Goal: Information Seeking & Learning: Learn about a topic

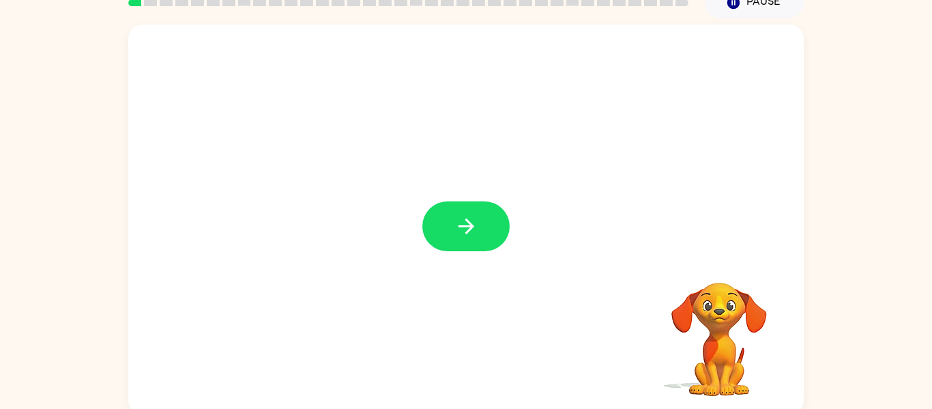
scroll to position [63, 0]
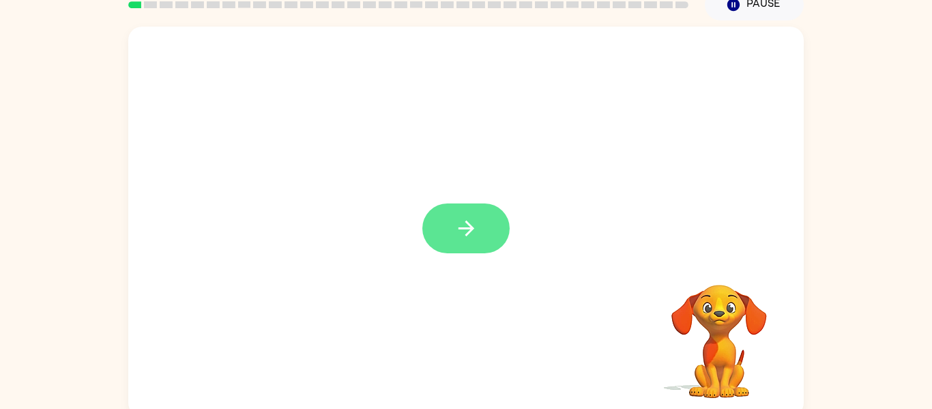
click at [455, 233] on icon "button" at bounding box center [466, 228] width 24 height 24
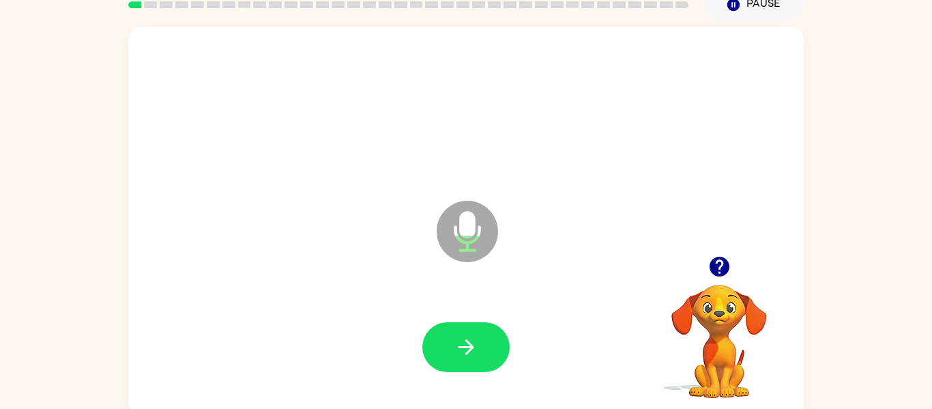
click at [642, 224] on div "Microphone The Microphone is here when it is your turn to talk" at bounding box center [465, 222] width 675 height 390
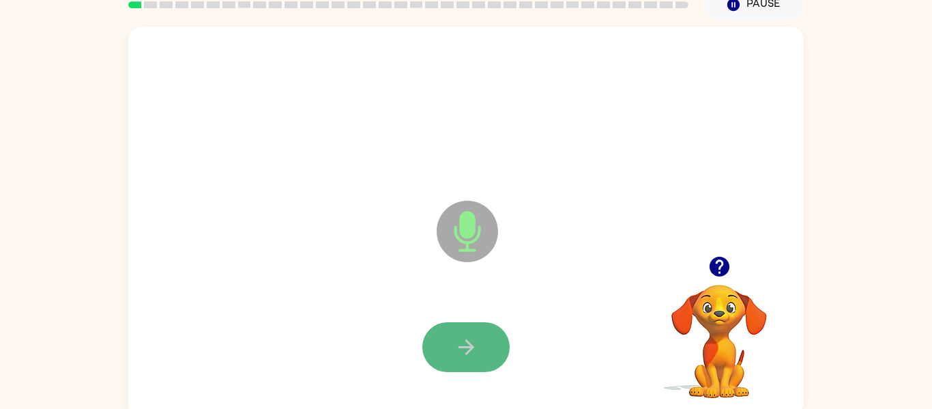
click at [479, 339] on button "button" at bounding box center [465, 347] width 87 height 50
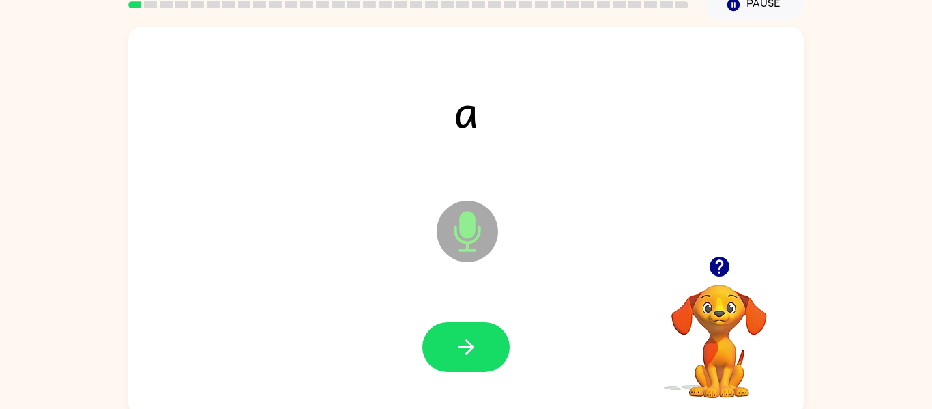
click at [479, 339] on button "button" at bounding box center [465, 347] width 87 height 50
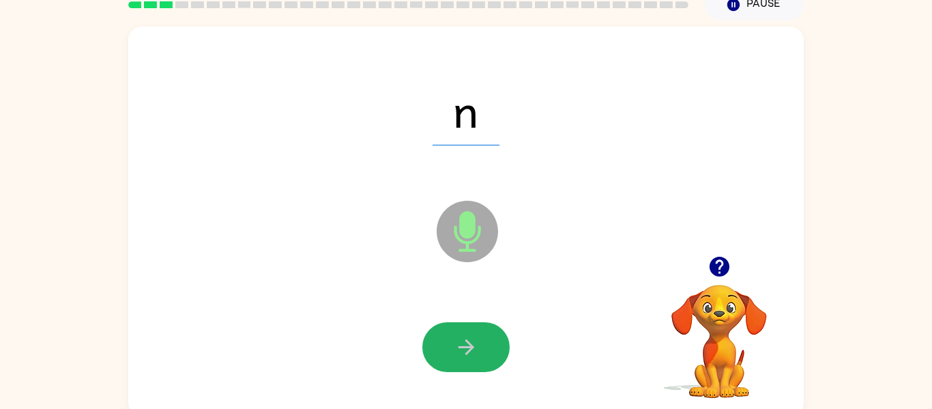
click at [479, 339] on button "button" at bounding box center [465, 347] width 87 height 50
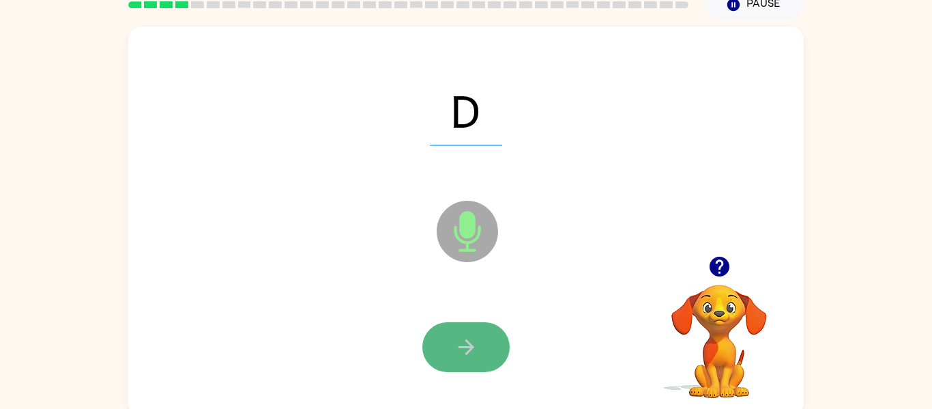
click at [480, 344] on button "button" at bounding box center [465, 347] width 87 height 50
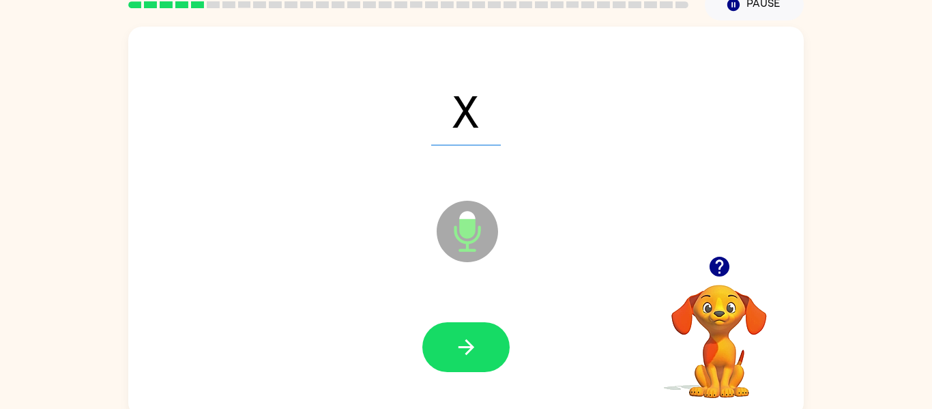
click at [480, 344] on button "button" at bounding box center [465, 347] width 87 height 50
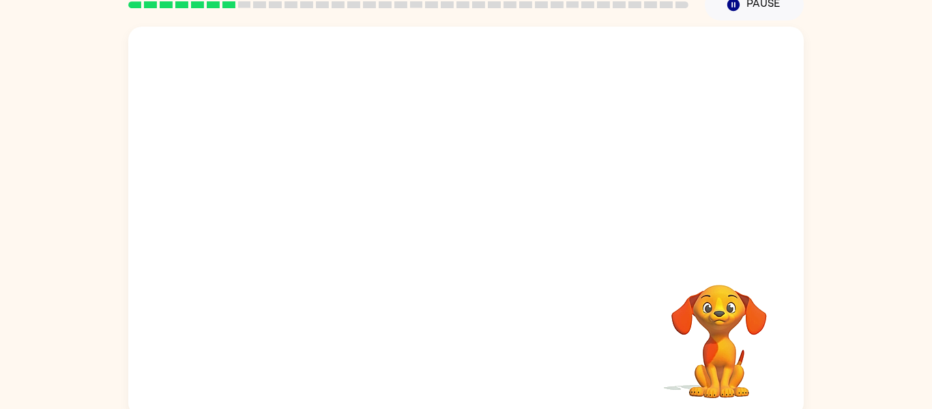
click at [480, 344] on div "Your browser must support playing .mp4 files to use Literably. Please try using…" at bounding box center [465, 222] width 675 height 390
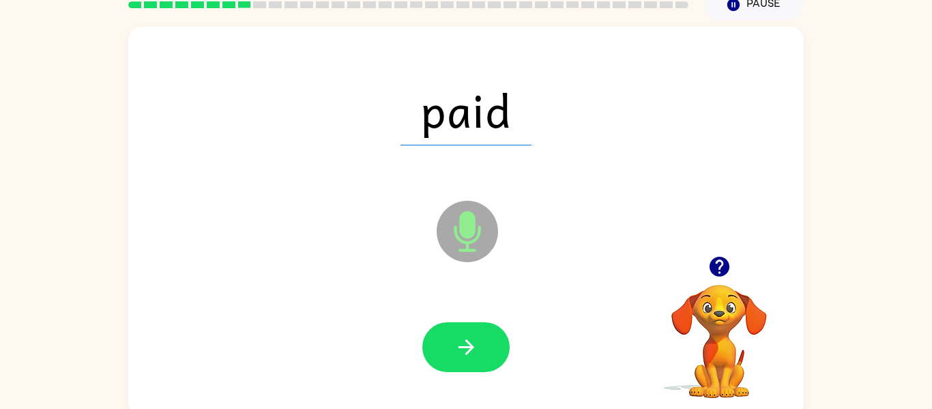
click at [480, 344] on button "button" at bounding box center [465, 347] width 87 height 50
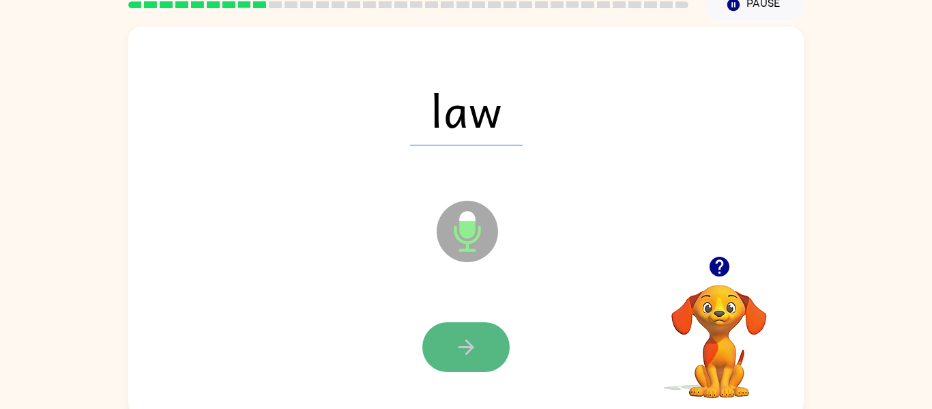
click at [480, 345] on button "button" at bounding box center [465, 347] width 87 height 50
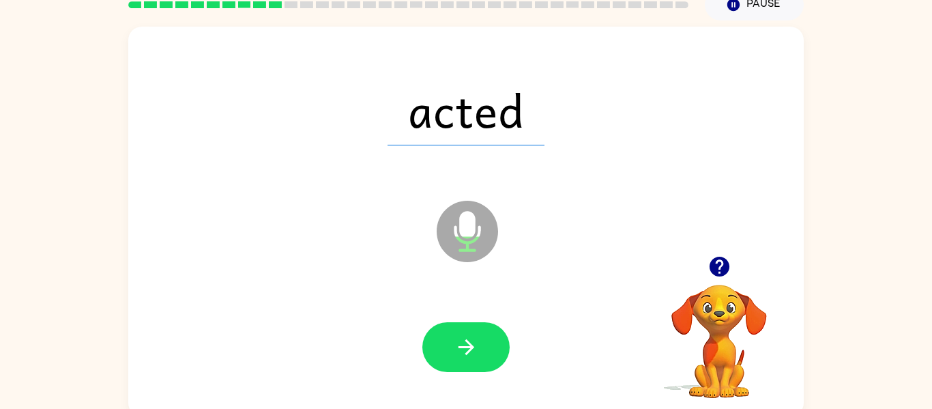
click at [480, 345] on button "button" at bounding box center [465, 347] width 87 height 50
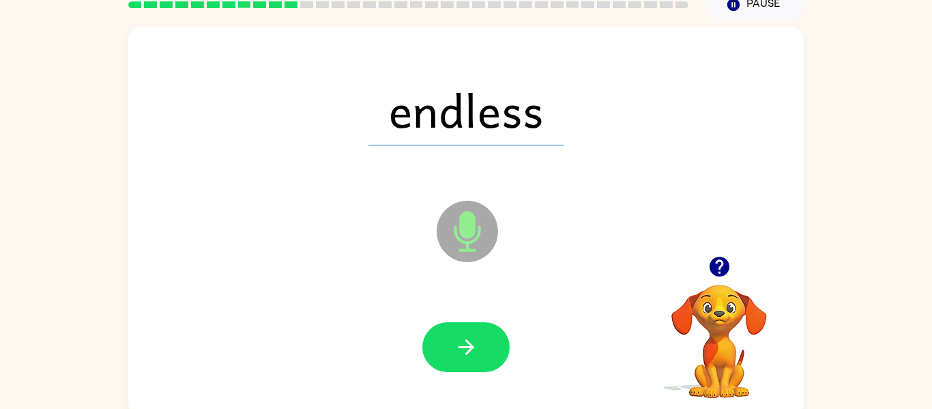
click at [480, 345] on button "button" at bounding box center [465, 347] width 87 height 50
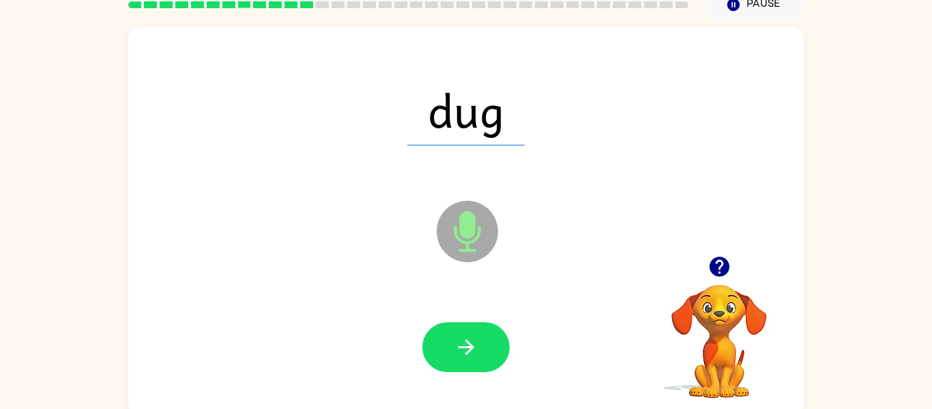
click at [480, 345] on button "button" at bounding box center [465, 347] width 87 height 50
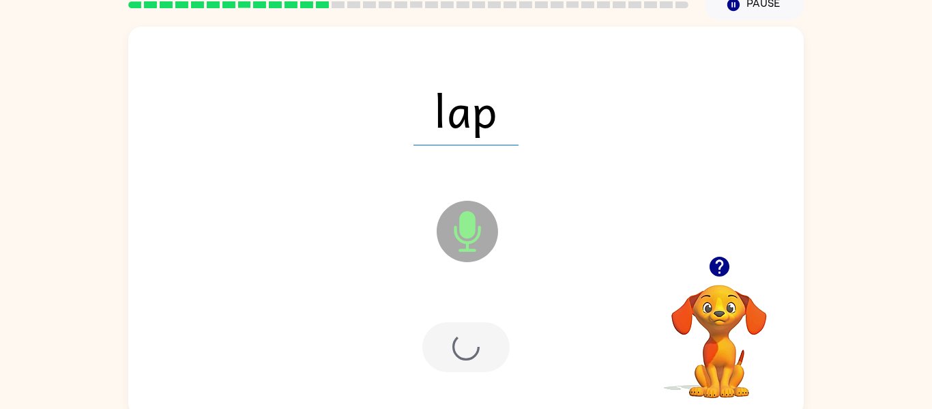
click at [480, 345] on div at bounding box center [465, 347] width 87 height 50
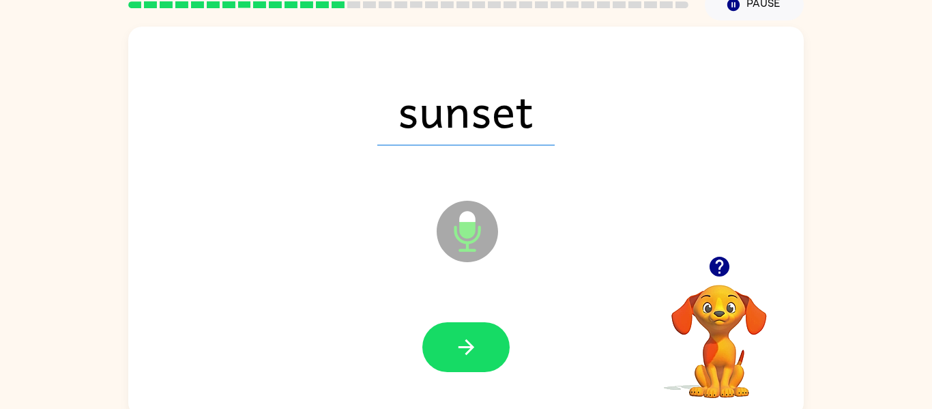
click at [480, 345] on button "button" at bounding box center [465, 347] width 87 height 50
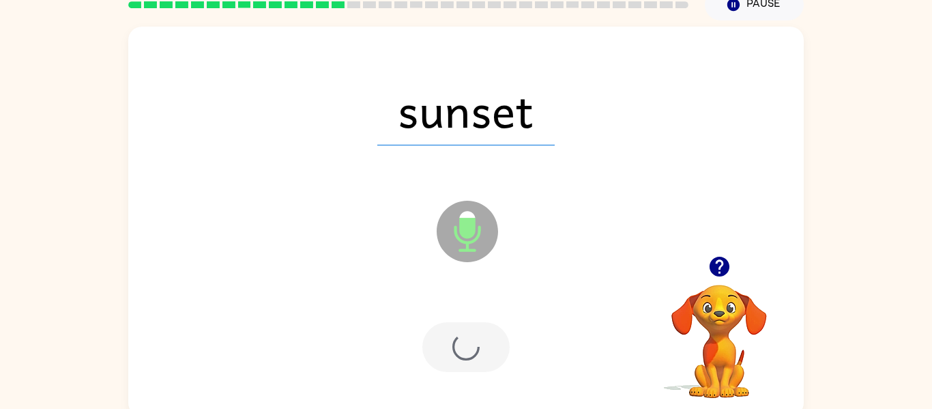
click at [480, 345] on div at bounding box center [465, 347] width 87 height 50
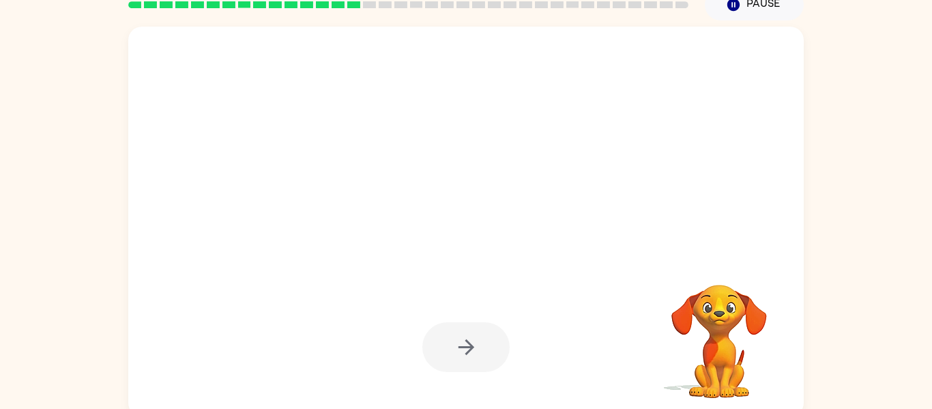
click at [488, 355] on div at bounding box center [465, 347] width 87 height 50
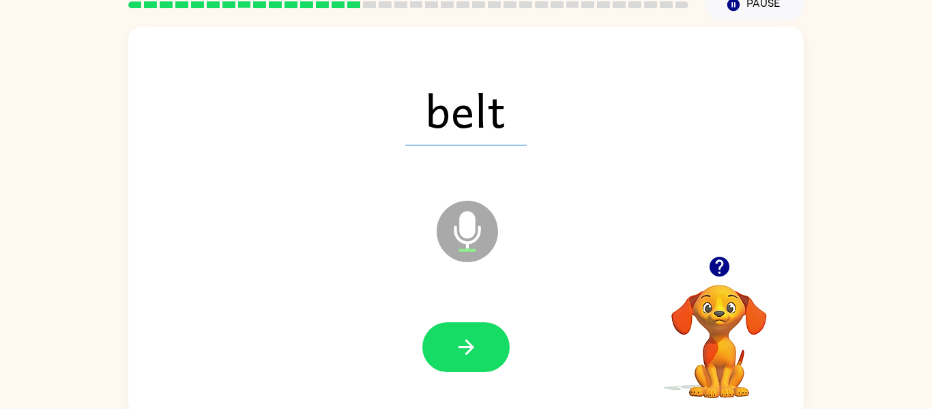
click at [488, 355] on button "button" at bounding box center [465, 347] width 87 height 50
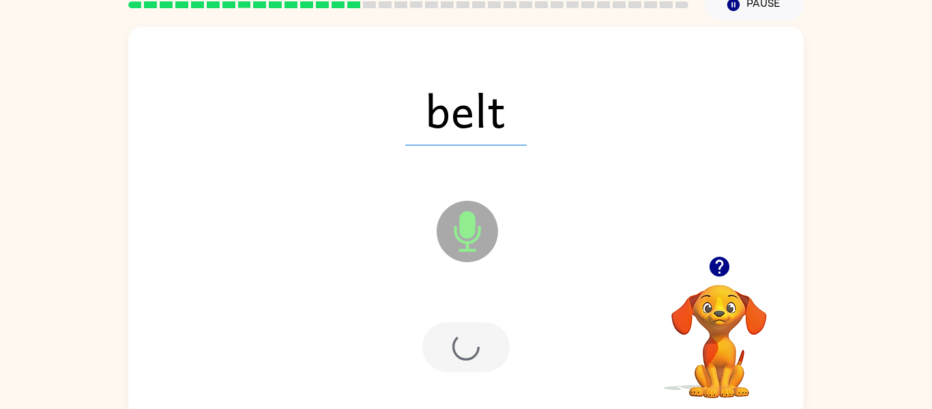
click at [488, 355] on div at bounding box center [465, 347] width 87 height 50
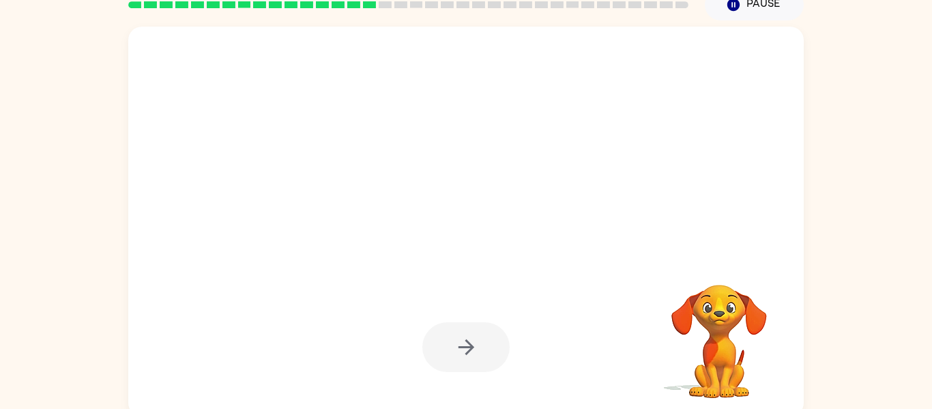
click at [485, 358] on div at bounding box center [465, 347] width 87 height 50
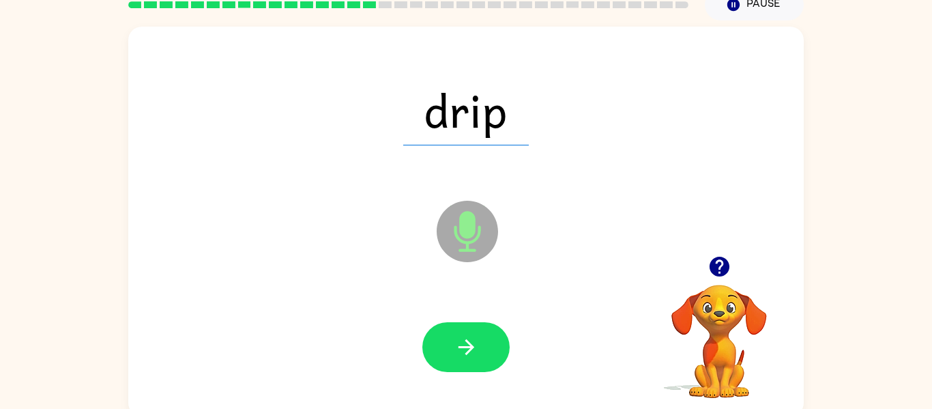
click at [488, 353] on button "button" at bounding box center [465, 347] width 87 height 50
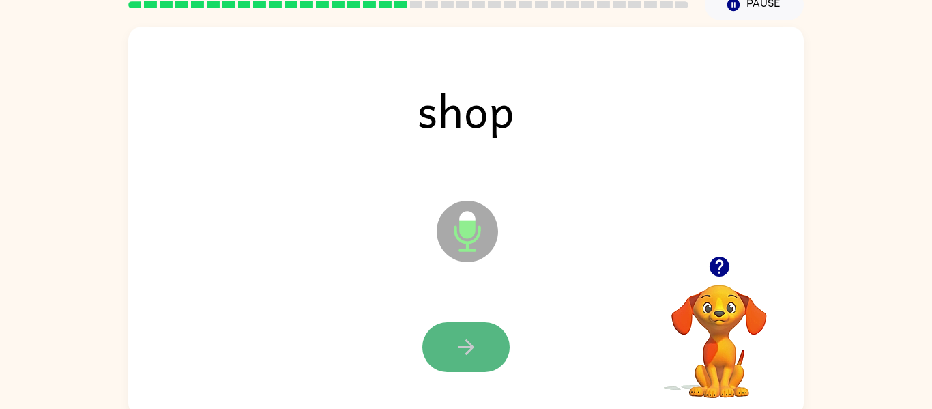
click at [488, 355] on button "button" at bounding box center [465, 347] width 87 height 50
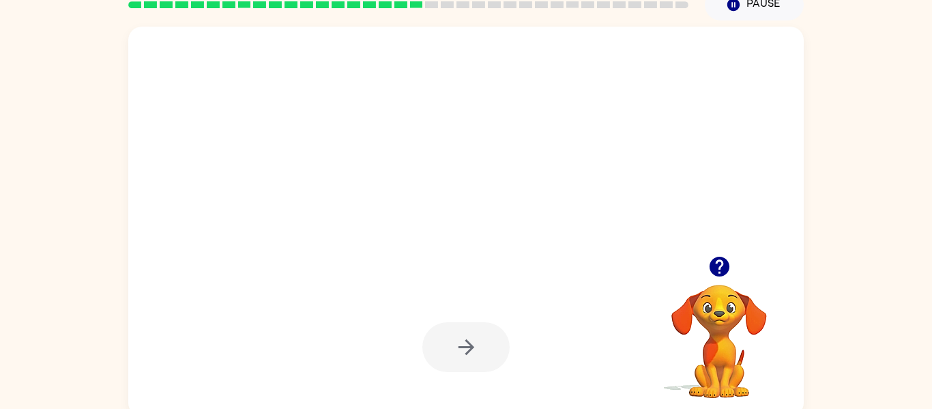
click at [488, 355] on button "button" at bounding box center [465, 347] width 87 height 50
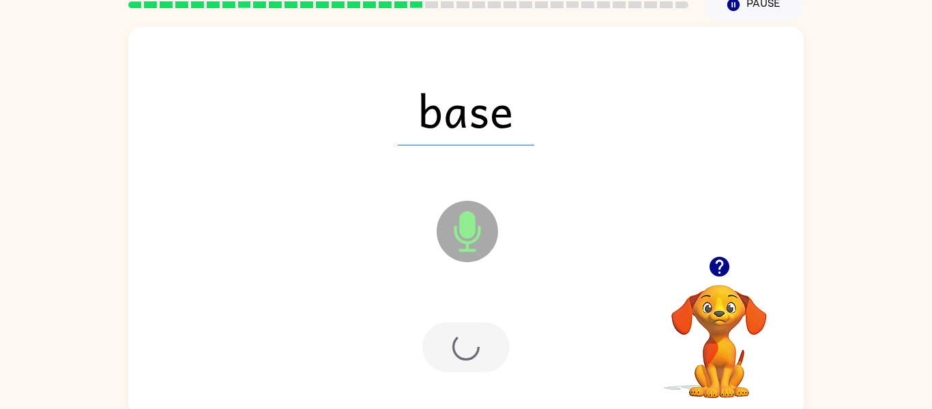
click at [488, 355] on div at bounding box center [465, 347] width 87 height 50
click at [490, 352] on div at bounding box center [465, 347] width 87 height 50
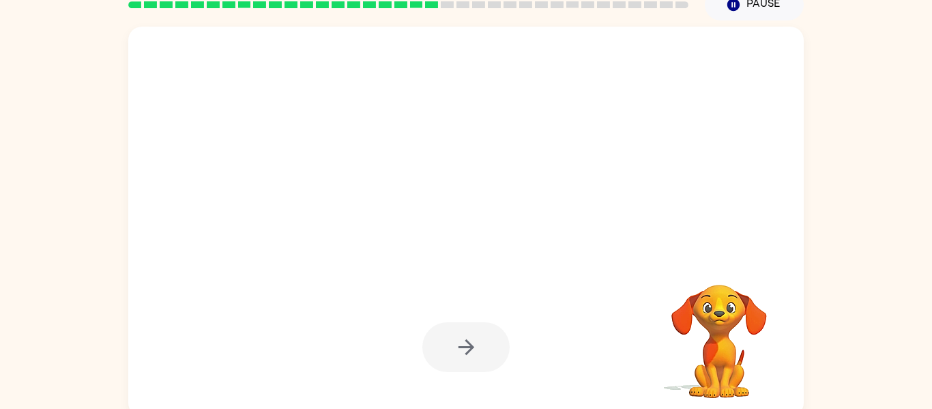
click at [490, 352] on div at bounding box center [465, 347] width 87 height 50
click at [487, 353] on div at bounding box center [465, 347] width 87 height 50
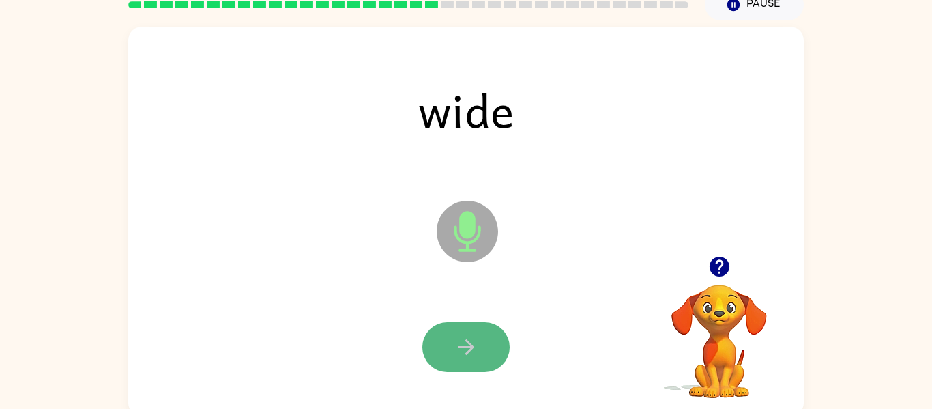
click at [490, 351] on button "button" at bounding box center [465, 347] width 87 height 50
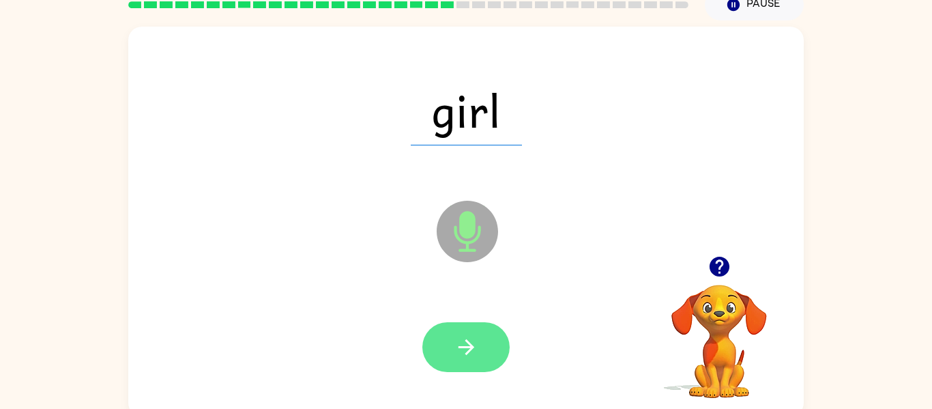
click at [492, 357] on button "button" at bounding box center [465, 347] width 87 height 50
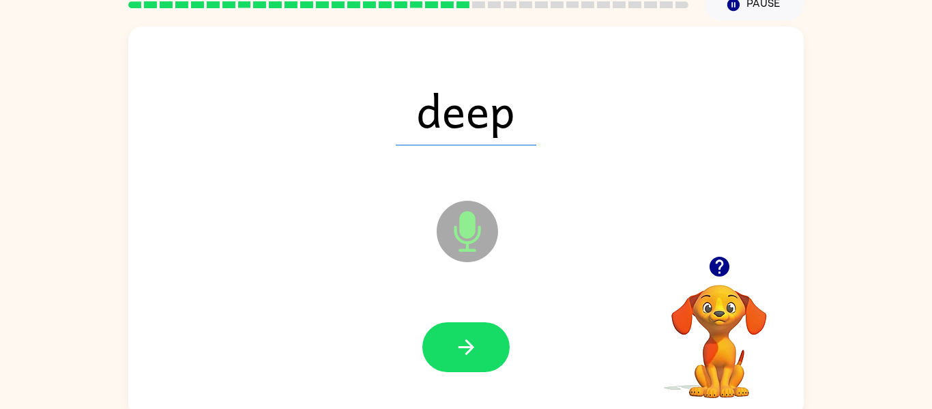
click at [492, 357] on button "button" at bounding box center [465, 347] width 87 height 50
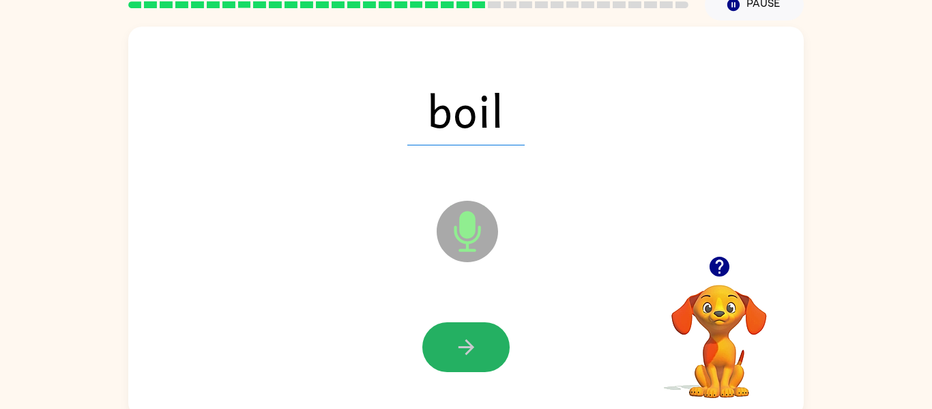
click at [492, 357] on button "button" at bounding box center [465, 347] width 87 height 50
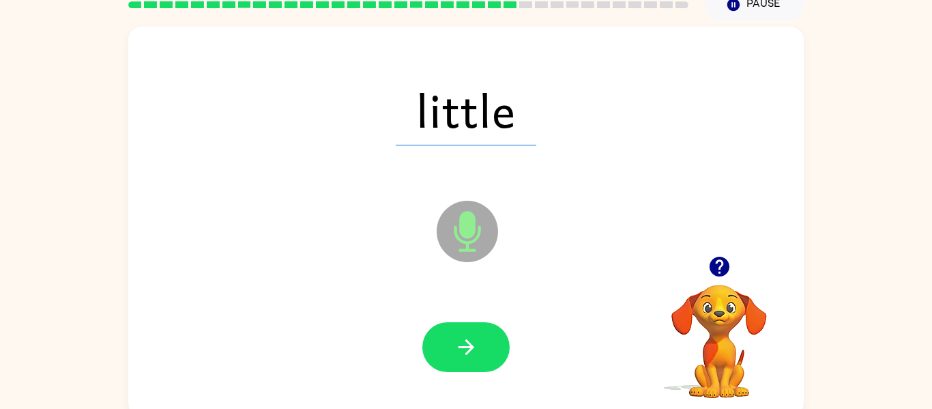
click at [492, 357] on button "button" at bounding box center [465, 347] width 87 height 50
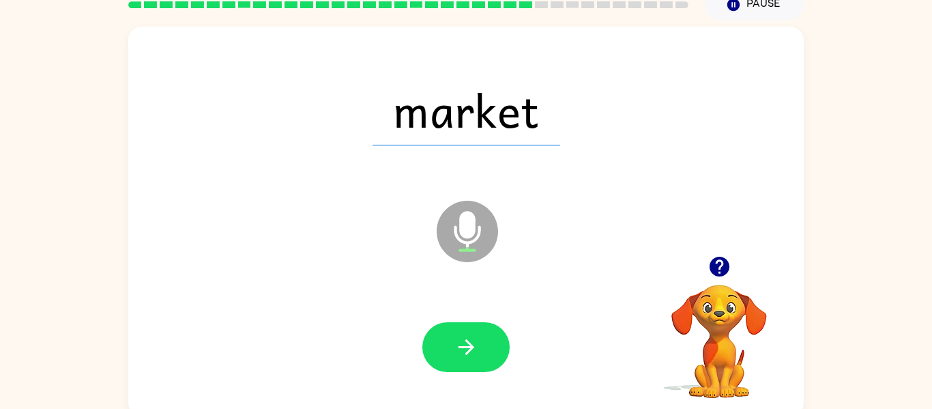
click at [492, 357] on button "button" at bounding box center [465, 347] width 87 height 50
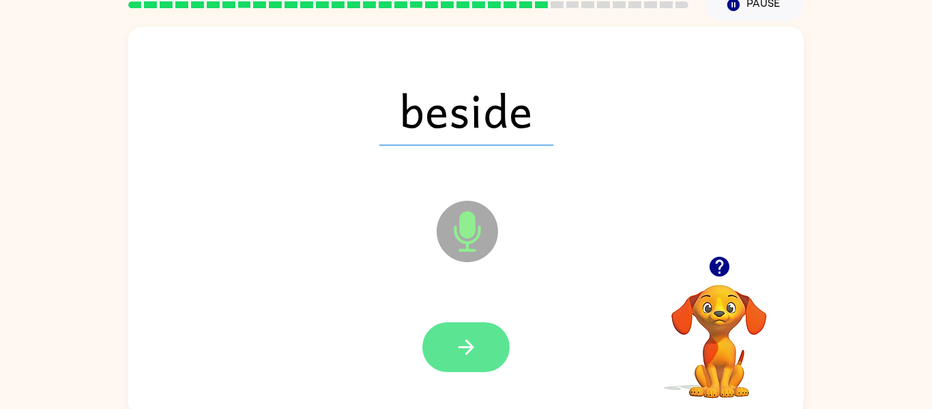
click at [492, 356] on button "button" at bounding box center [465, 347] width 87 height 50
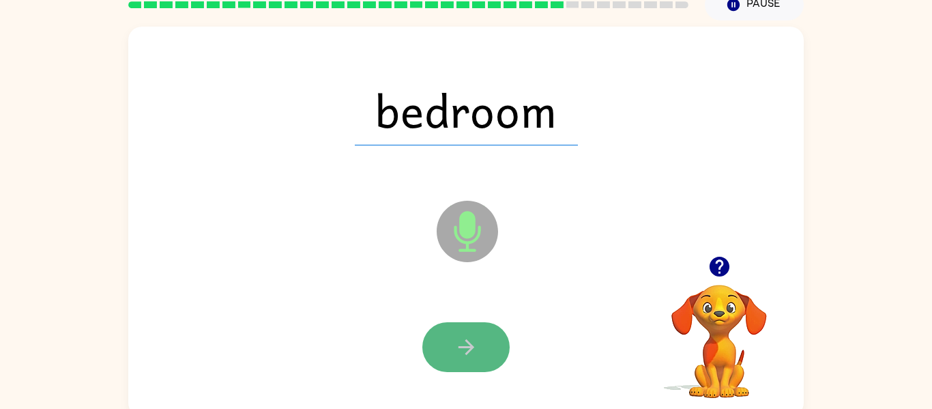
click at [488, 362] on button "button" at bounding box center [465, 347] width 87 height 50
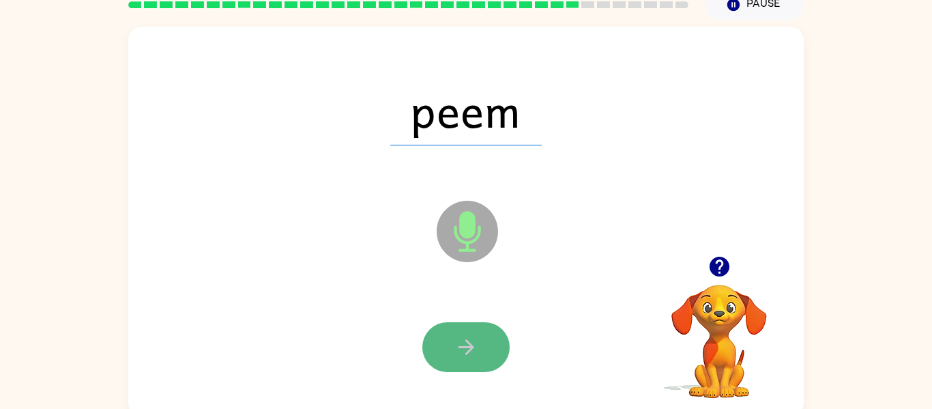
click at [490, 365] on button "button" at bounding box center [465, 347] width 87 height 50
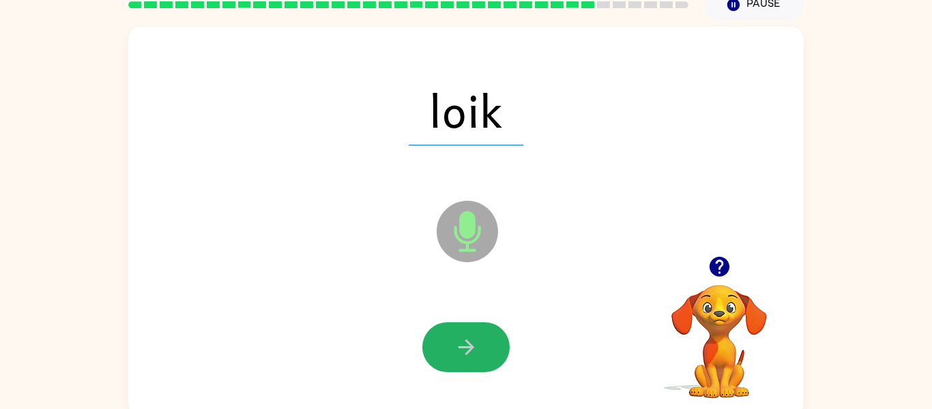
click at [490, 365] on button "button" at bounding box center [465, 347] width 87 height 50
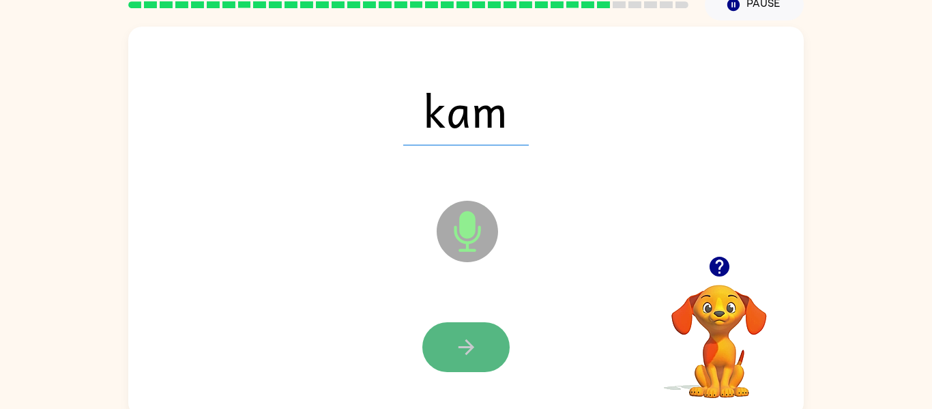
click at [490, 358] on button "button" at bounding box center [465, 347] width 87 height 50
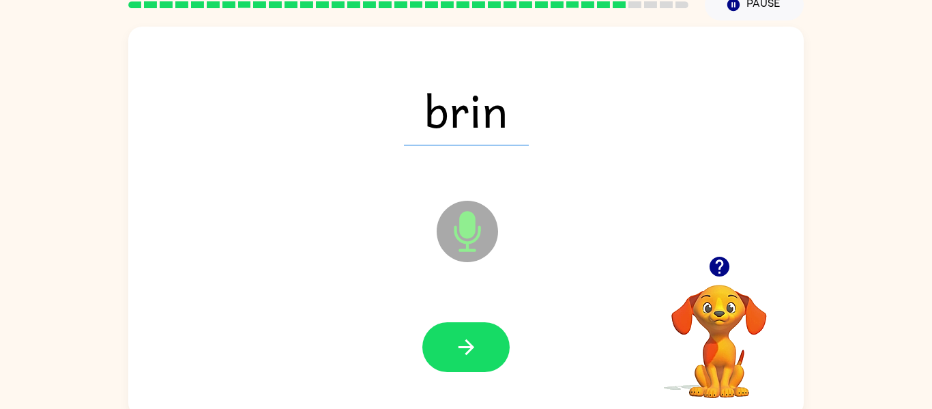
click at [490, 358] on button "button" at bounding box center [465, 347] width 87 height 50
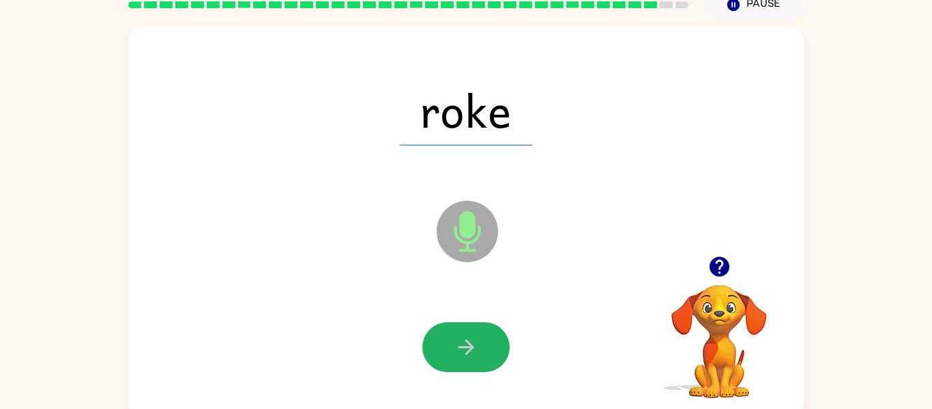
click at [490, 358] on button "button" at bounding box center [465, 347] width 87 height 50
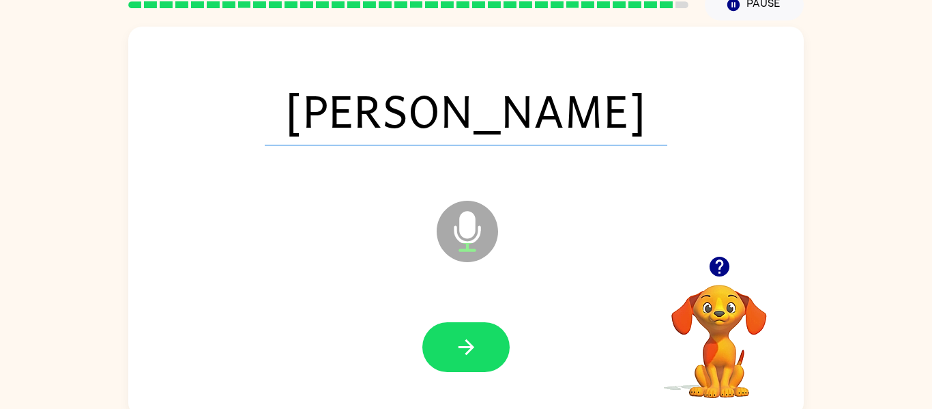
click at [490, 358] on button "button" at bounding box center [465, 347] width 87 height 50
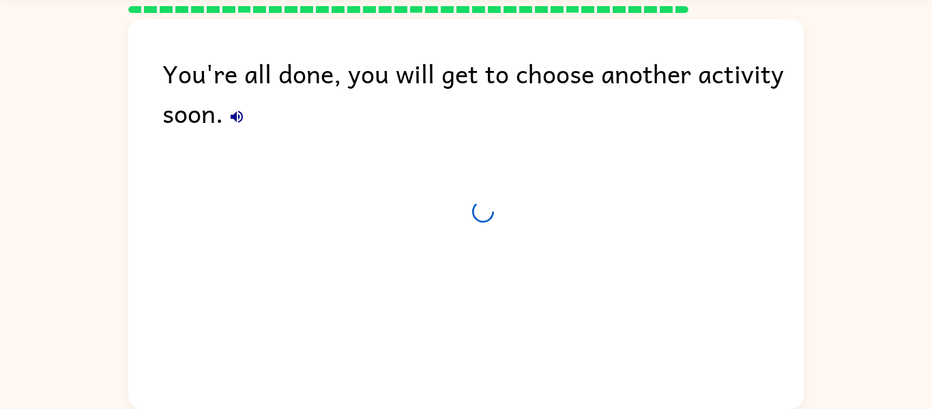
scroll to position [46, 0]
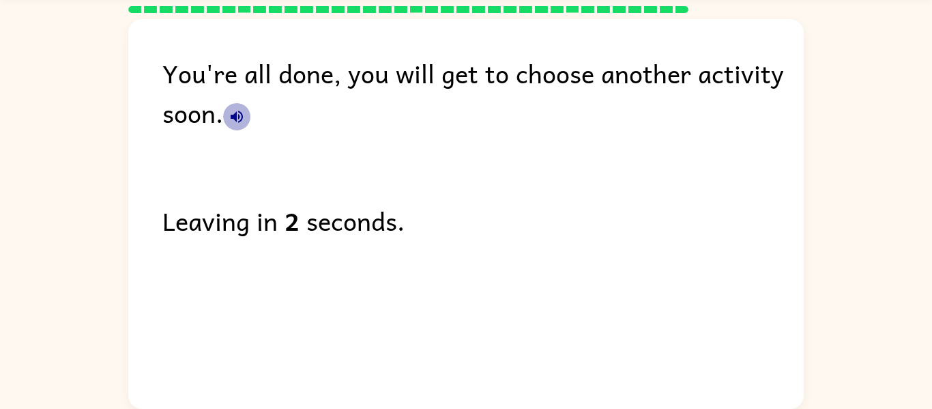
click at [241, 111] on icon "button" at bounding box center [237, 116] width 16 height 16
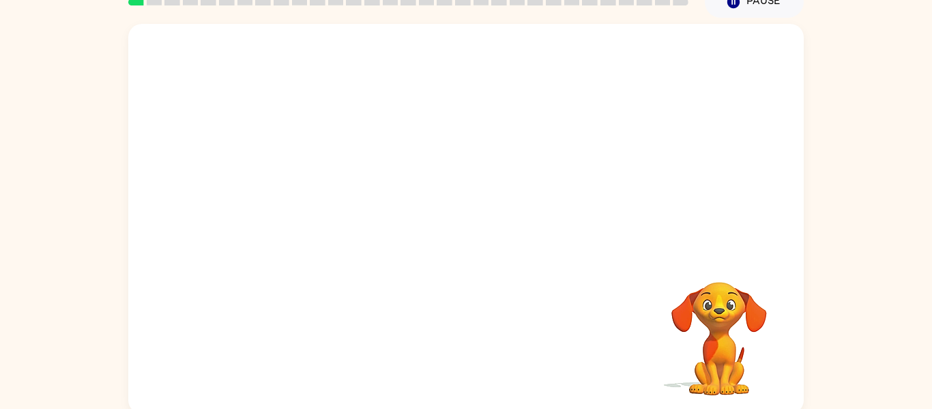
scroll to position [65, 0]
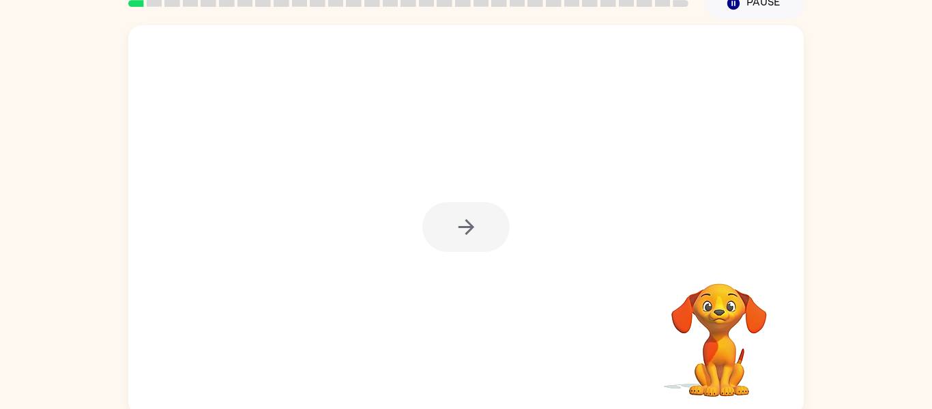
click at [478, 222] on div at bounding box center [465, 227] width 87 height 50
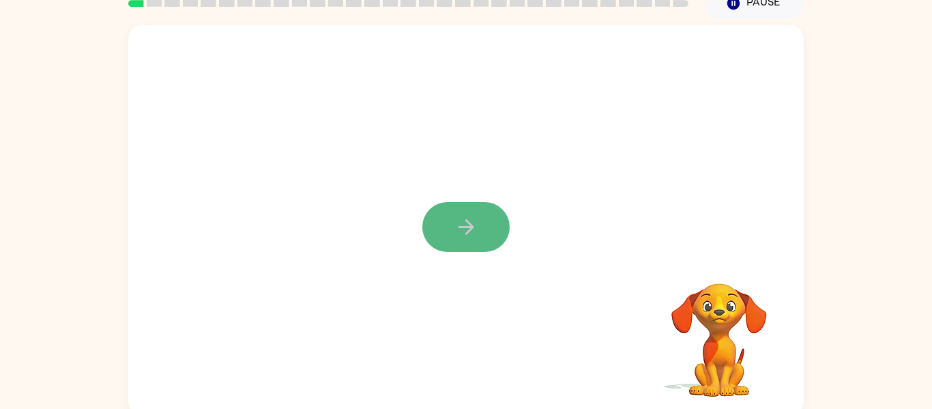
click at [475, 223] on icon "button" at bounding box center [466, 227] width 24 height 24
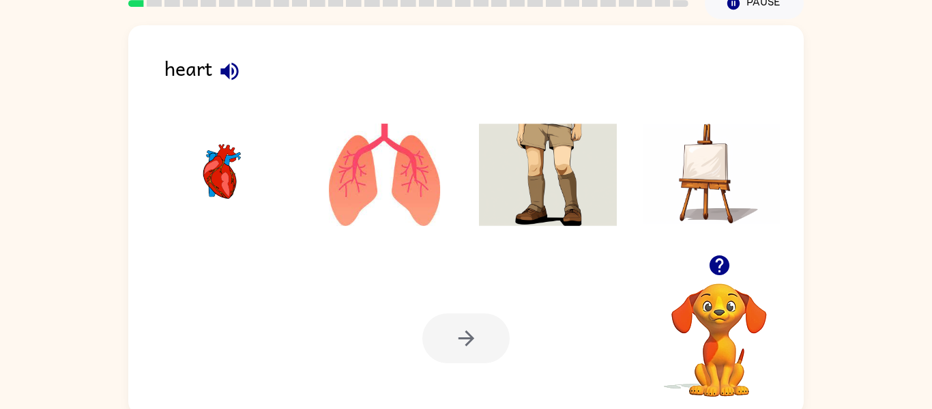
click at [207, 168] on img at bounding box center [221, 174] width 138 height 102
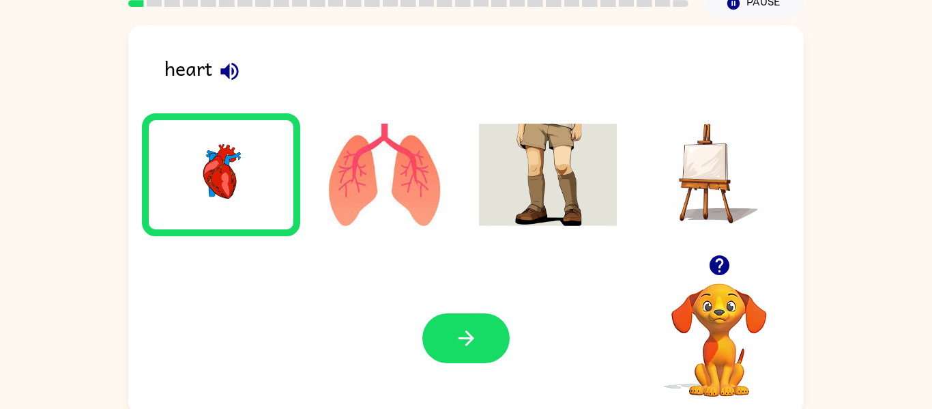
click at [490, 370] on div "Your browser must support playing .mp4 files to use Literably. Please try using…" at bounding box center [465, 337] width 675 height 153
click at [486, 356] on button "button" at bounding box center [465, 338] width 87 height 50
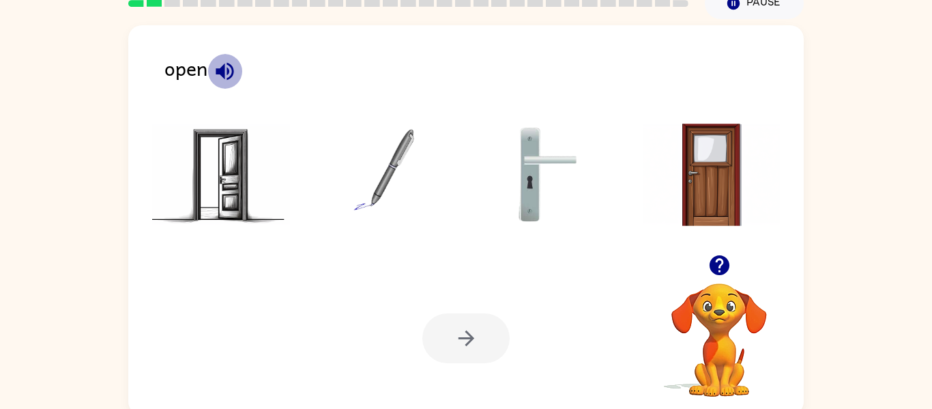
click at [218, 87] on button "button" at bounding box center [224, 71] width 35 height 35
click at [255, 160] on img at bounding box center [221, 174] width 138 height 102
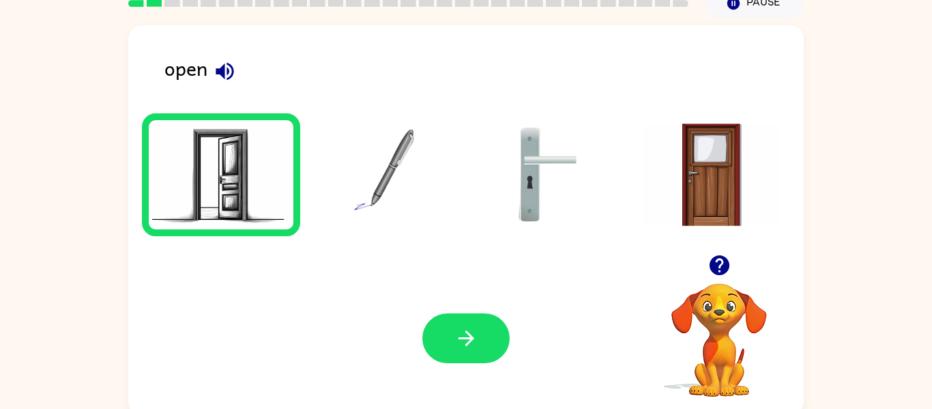
click at [255, 160] on img at bounding box center [221, 174] width 138 height 102
click at [451, 300] on div "Your browser must support playing .mp4 files to use Literably. Please try using…" at bounding box center [465, 337] width 675 height 153
click at [458, 312] on div "Your browser must support playing .mp4 files to use Literably. Please try using…" at bounding box center [465, 337] width 675 height 153
click at [458, 323] on button "button" at bounding box center [465, 338] width 87 height 50
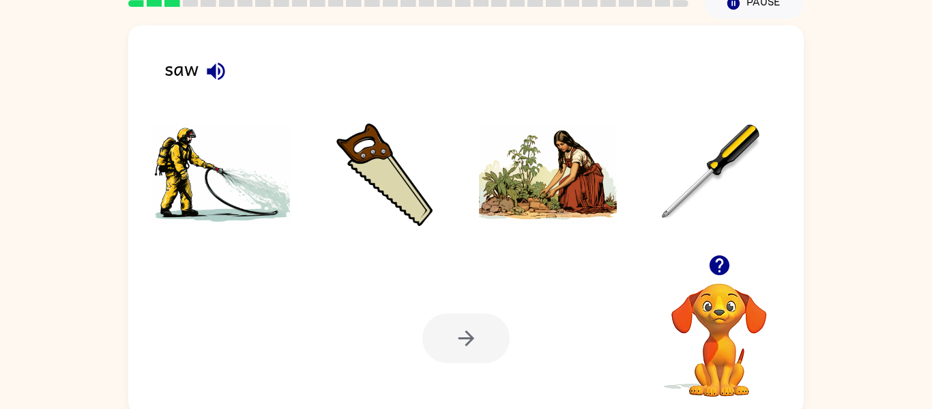
click at [218, 59] on icon "button" at bounding box center [216, 71] width 24 height 24
click at [364, 162] on img at bounding box center [385, 174] width 138 height 102
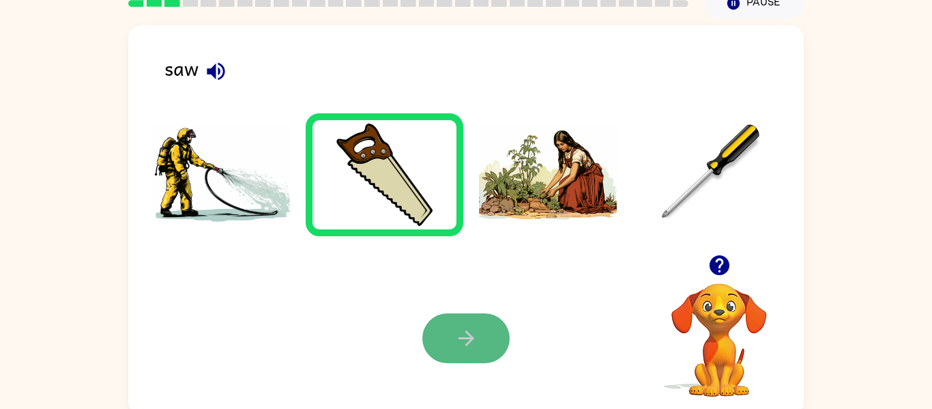
click at [454, 329] on icon "button" at bounding box center [466, 338] width 24 height 24
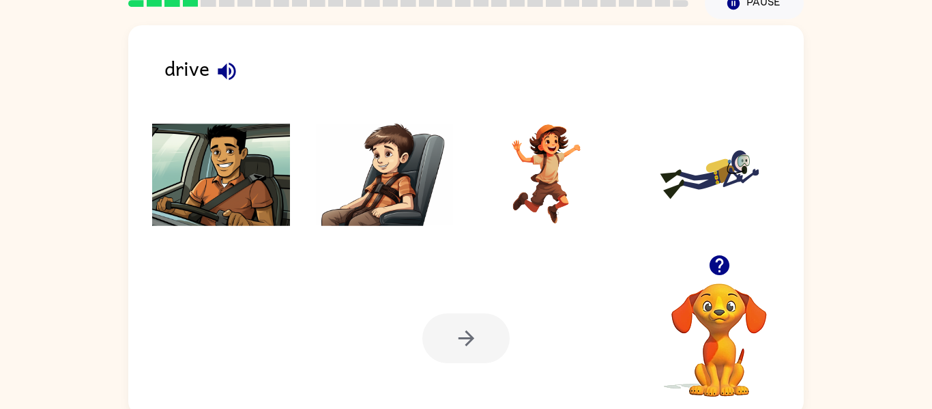
click at [226, 65] on icon "button" at bounding box center [227, 71] width 18 height 18
click at [201, 142] on img at bounding box center [221, 174] width 138 height 102
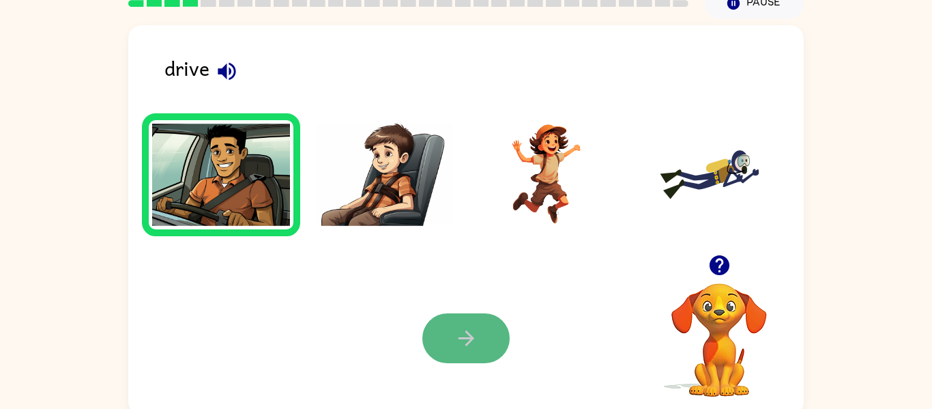
click at [472, 319] on button "button" at bounding box center [465, 338] width 87 height 50
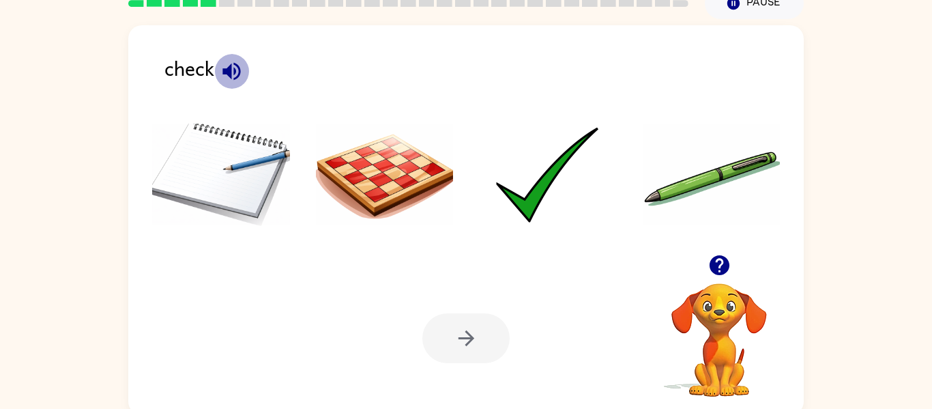
click at [228, 61] on icon "button" at bounding box center [232, 71] width 24 height 24
click at [509, 205] on img at bounding box center [548, 174] width 138 height 102
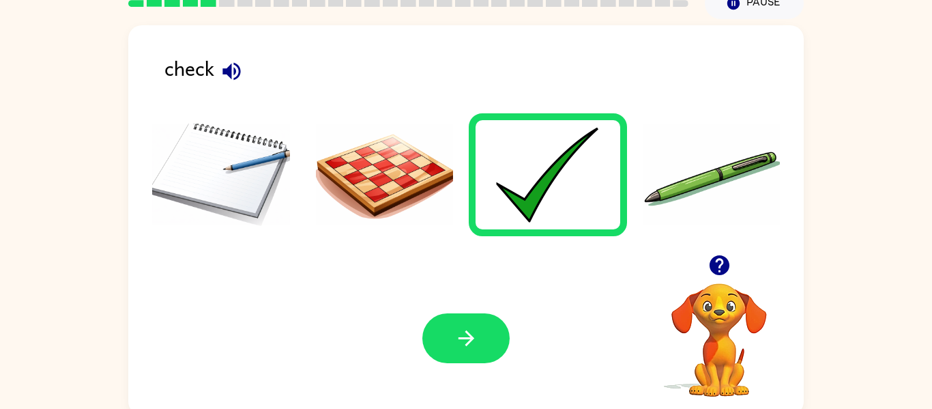
click at [460, 297] on div "Your browser must support playing .mp4 files to use Literably. Please try using…" at bounding box center [465, 337] width 675 height 153
click at [468, 322] on button "button" at bounding box center [465, 338] width 87 height 50
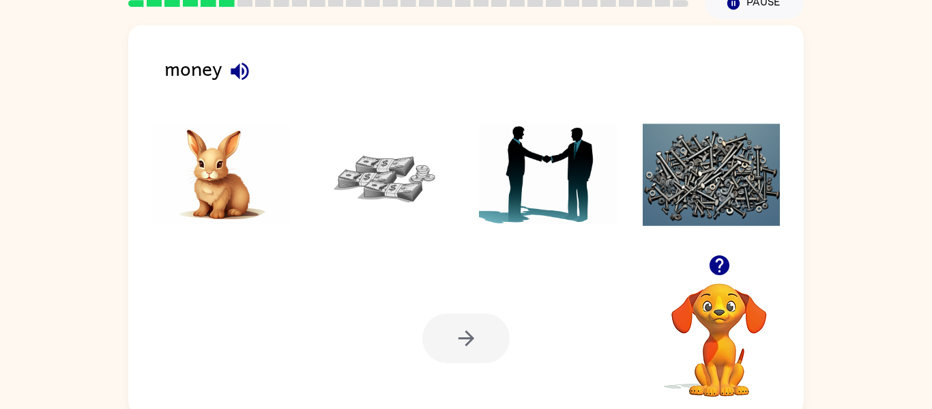
click at [239, 71] on icon "button" at bounding box center [240, 71] width 18 height 18
click at [362, 162] on img at bounding box center [385, 174] width 138 height 102
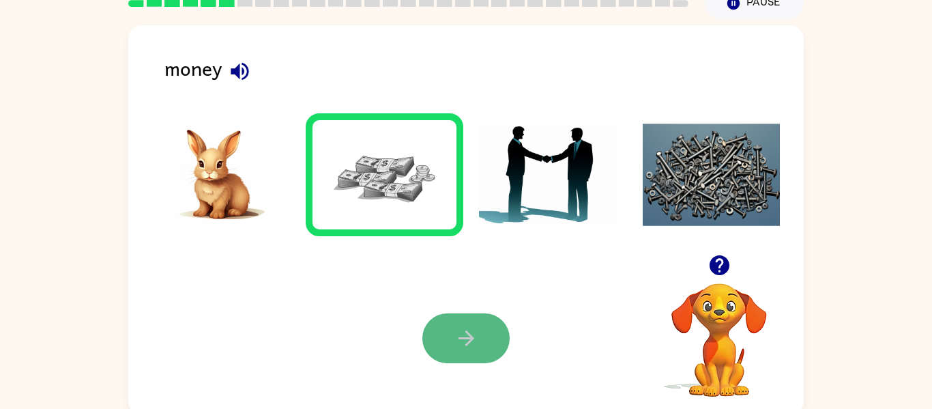
click at [482, 357] on button "button" at bounding box center [465, 338] width 87 height 50
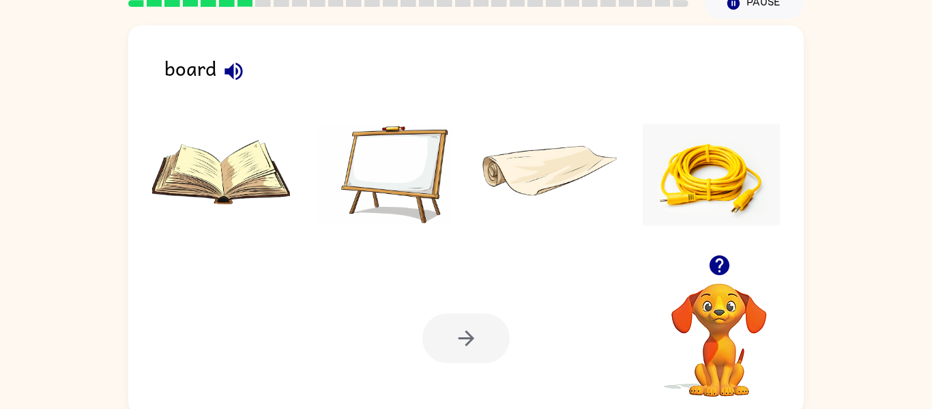
click at [263, 199] on img at bounding box center [221, 174] width 138 height 102
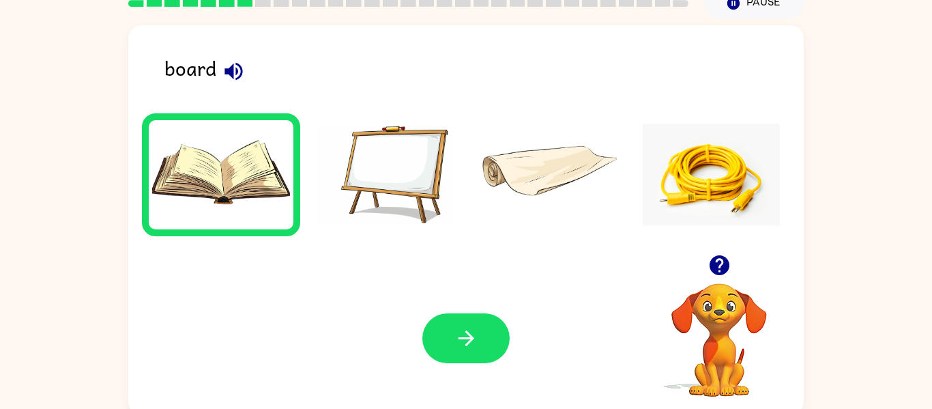
click at [422, 320] on div at bounding box center [465, 338] width 87 height 50
click at [426, 321] on div at bounding box center [465, 338] width 87 height 50
click at [444, 344] on button "button" at bounding box center [465, 338] width 87 height 50
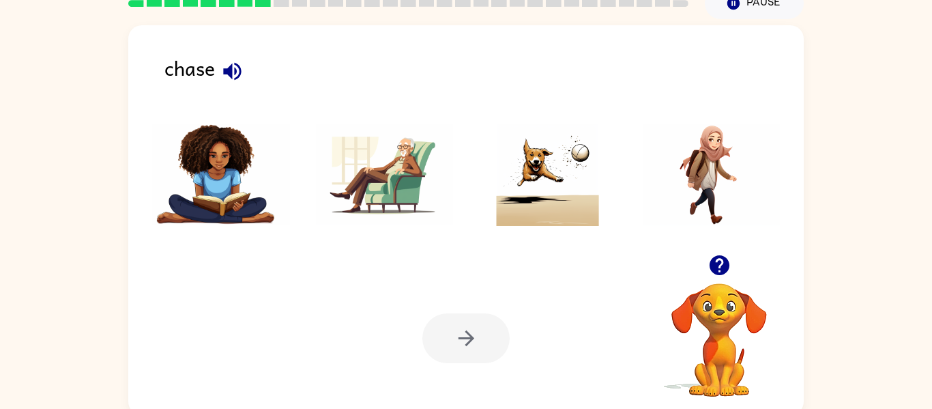
click at [234, 74] on icon "button" at bounding box center [232, 71] width 24 height 24
click at [586, 209] on img at bounding box center [548, 174] width 138 height 102
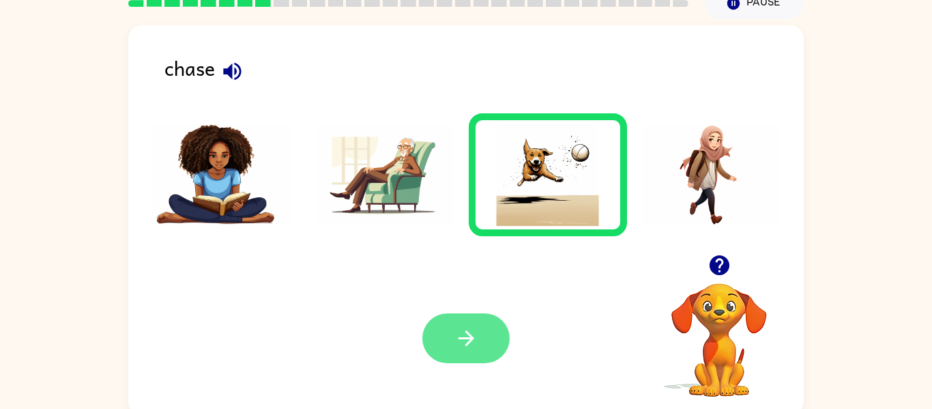
click at [492, 332] on button "button" at bounding box center [465, 338] width 87 height 50
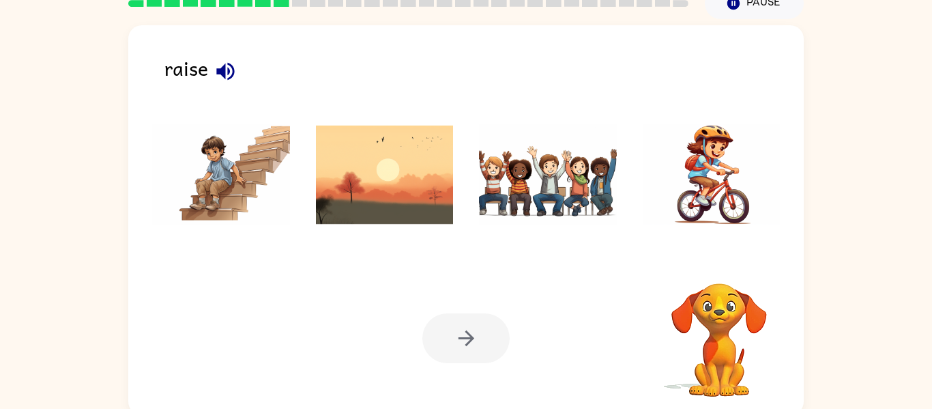
click at [238, 60] on button "button" at bounding box center [225, 71] width 35 height 35
click at [229, 64] on icon "button" at bounding box center [225, 71] width 18 height 18
click at [238, 64] on button "button" at bounding box center [225, 71] width 35 height 35
click at [353, 175] on img at bounding box center [385, 174] width 138 height 102
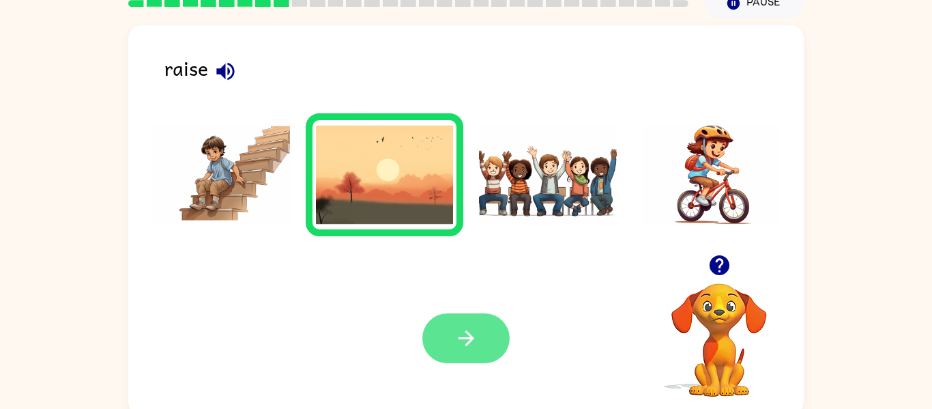
click at [475, 338] on icon "button" at bounding box center [466, 338] width 24 height 24
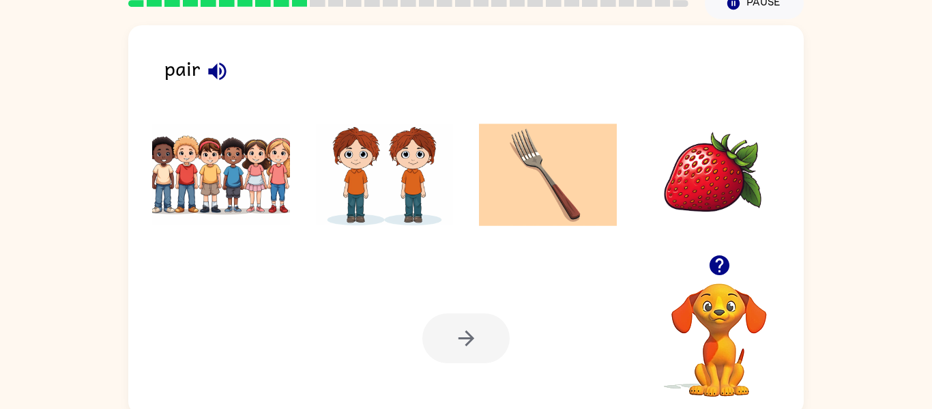
click at [216, 60] on icon "button" at bounding box center [217, 71] width 24 height 24
click at [227, 57] on button "button" at bounding box center [217, 71] width 35 height 35
click at [268, 141] on img at bounding box center [221, 174] width 138 height 102
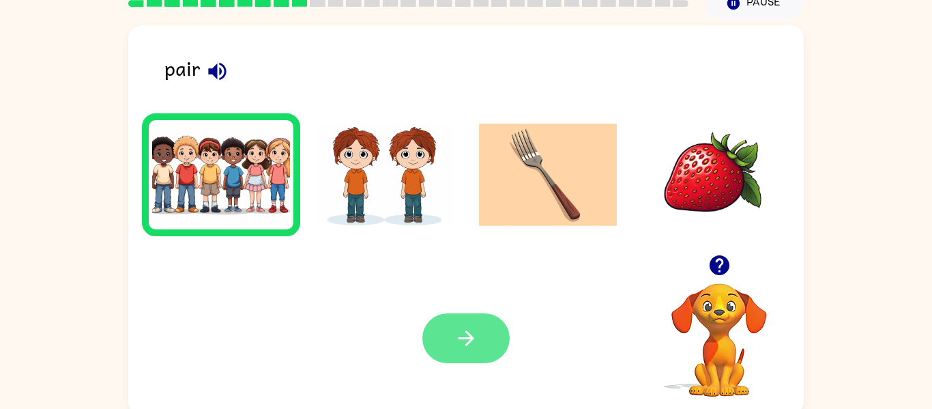
click at [463, 358] on button "button" at bounding box center [465, 338] width 87 height 50
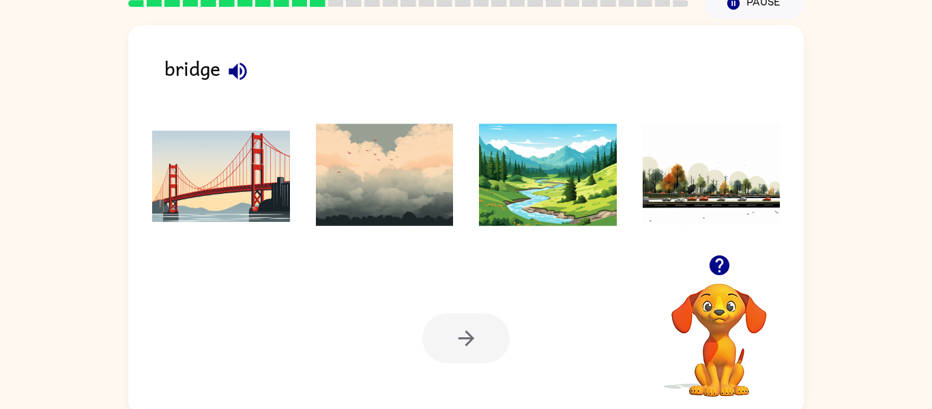
click at [254, 60] on div "bridge" at bounding box center [483, 74] width 639 height 43
click at [253, 67] on button "button" at bounding box center [237, 71] width 35 height 35
click at [276, 165] on img at bounding box center [221, 174] width 138 height 102
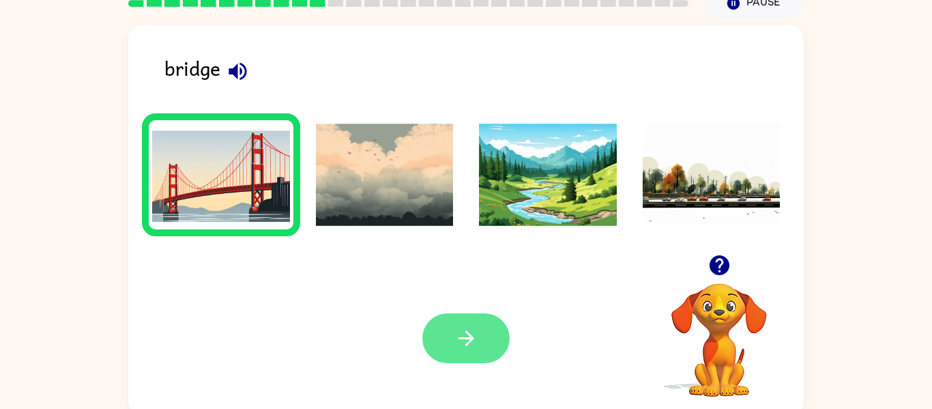
click at [471, 319] on button "button" at bounding box center [465, 338] width 87 height 50
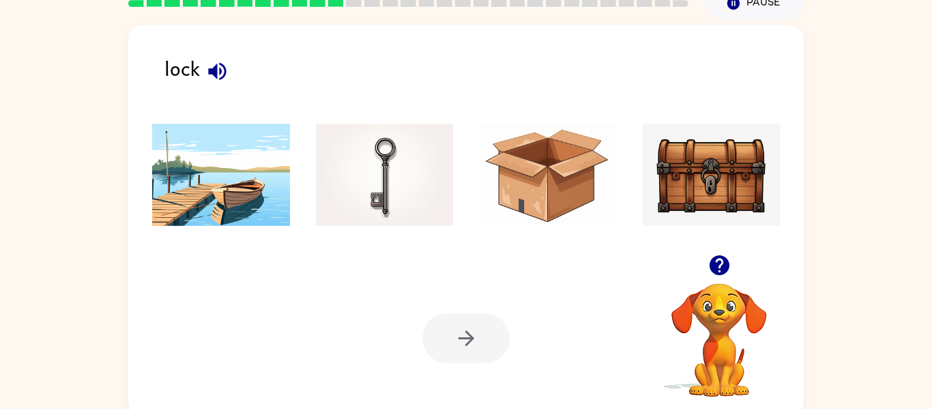
click at [216, 72] on icon "button" at bounding box center [217, 71] width 18 height 18
click at [701, 161] on img at bounding box center [712, 174] width 138 height 102
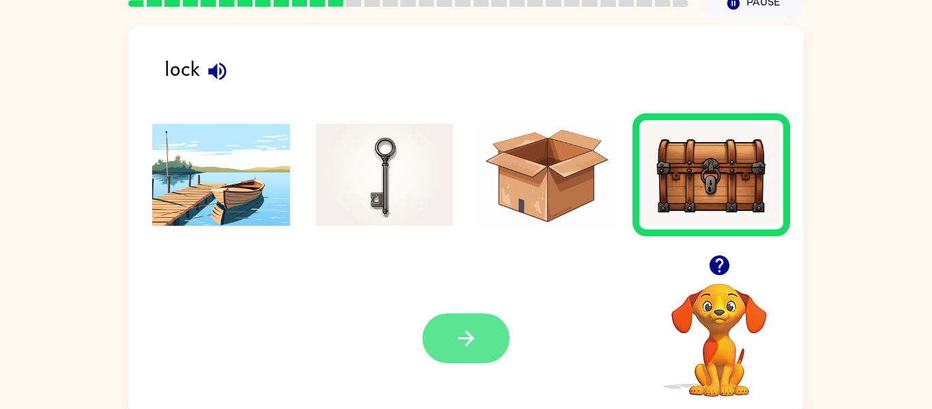
click at [442, 355] on button "button" at bounding box center [465, 338] width 87 height 50
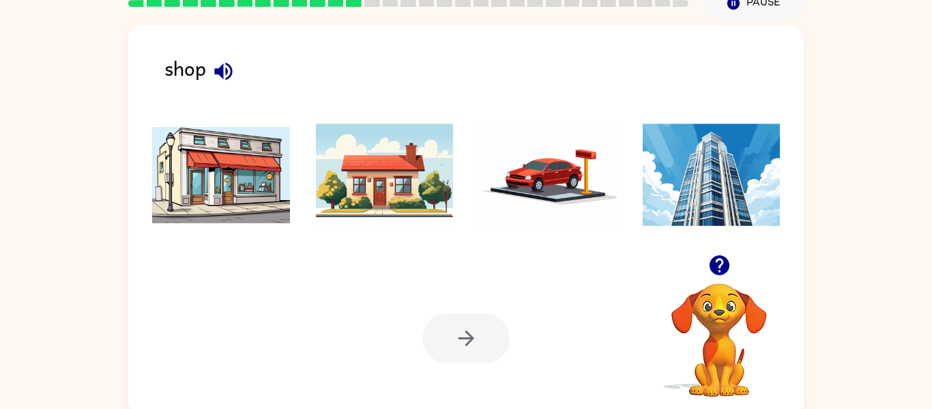
click at [226, 64] on icon "button" at bounding box center [223, 71] width 18 height 18
click at [261, 149] on img at bounding box center [221, 174] width 138 height 102
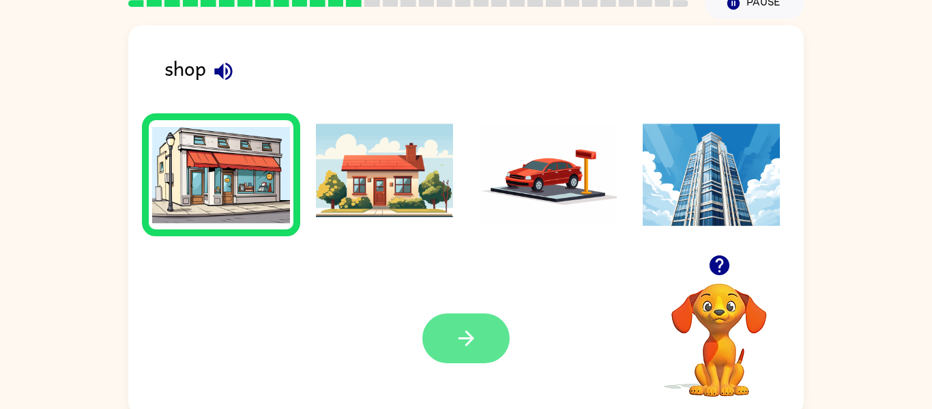
click at [437, 345] on button "button" at bounding box center [465, 338] width 87 height 50
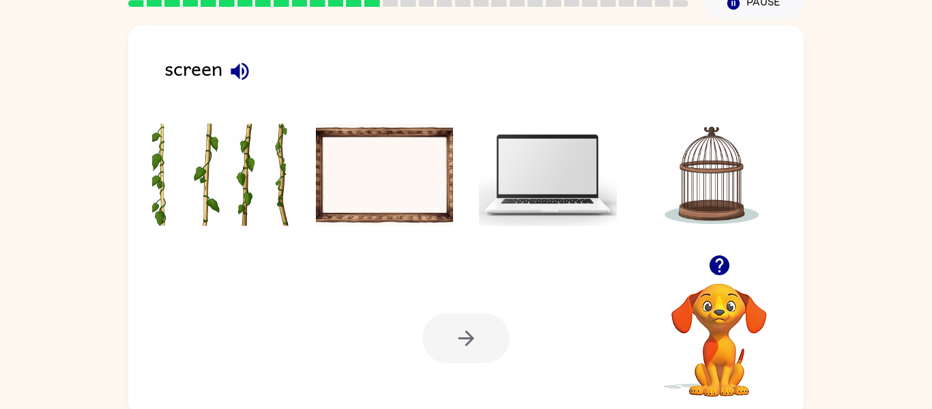
click at [254, 64] on button "button" at bounding box center [239, 71] width 35 height 35
click at [587, 174] on img at bounding box center [548, 174] width 138 height 102
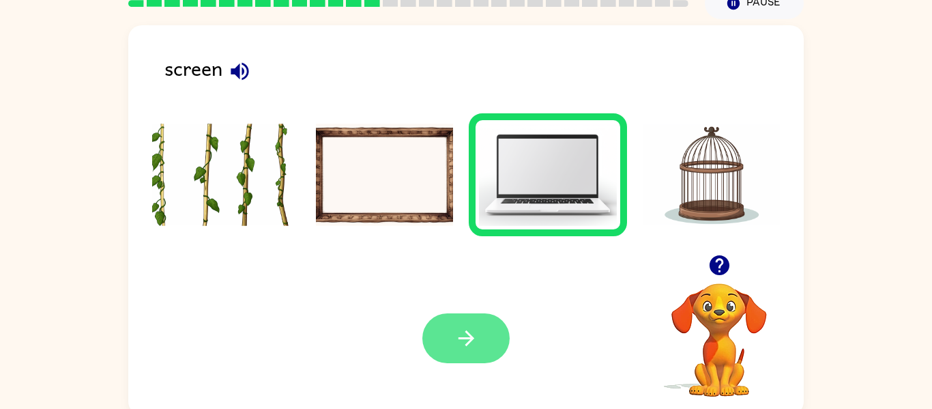
click at [481, 360] on button "button" at bounding box center [465, 338] width 87 height 50
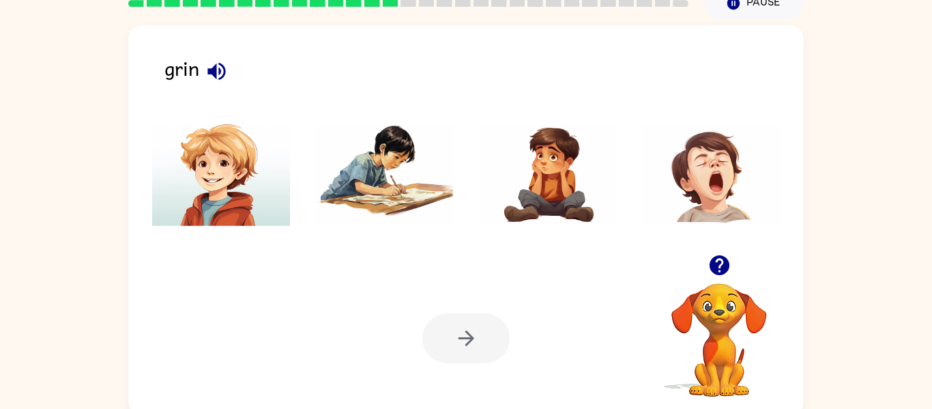
click at [229, 65] on button "button" at bounding box center [216, 71] width 35 height 35
click at [555, 175] on img at bounding box center [548, 174] width 138 height 102
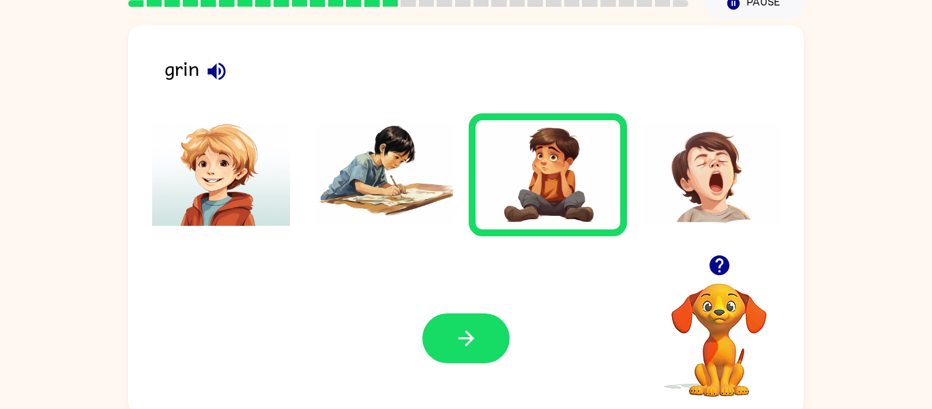
click at [692, 149] on img at bounding box center [712, 174] width 138 height 102
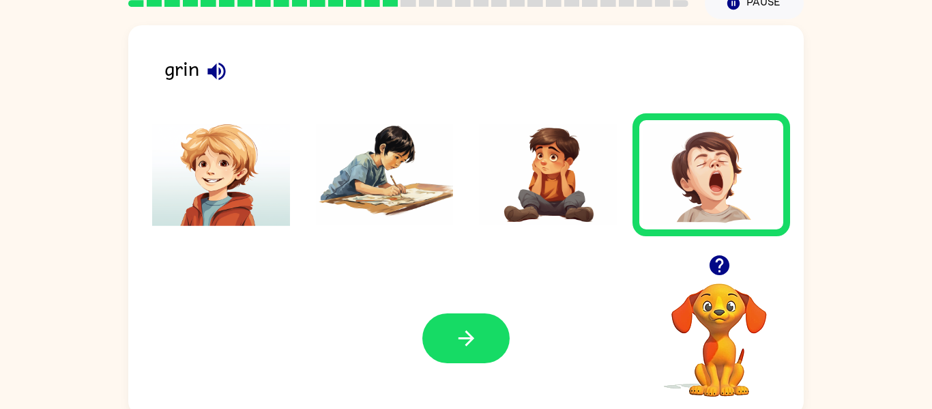
click at [493, 363] on div at bounding box center [465, 338] width 87 height 50
click at [500, 322] on button "button" at bounding box center [465, 338] width 87 height 50
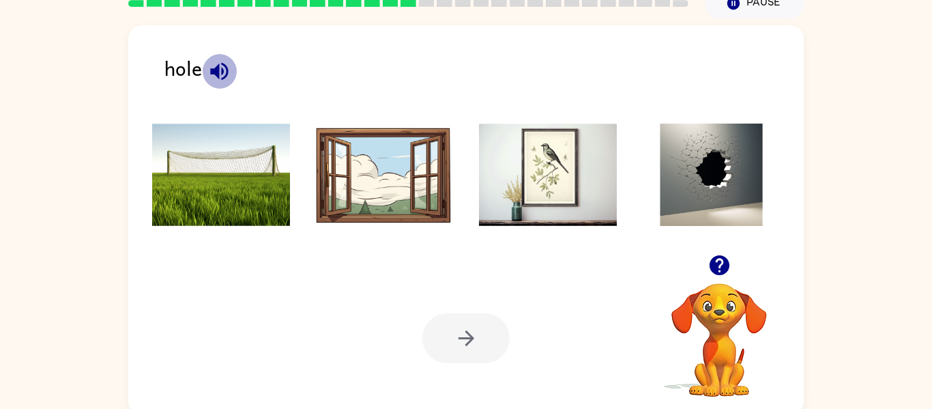
click at [220, 65] on icon "button" at bounding box center [219, 71] width 24 height 24
drag, startPoint x: 705, startPoint y: 165, endPoint x: 695, endPoint y: 141, distance: 26.6
click at [695, 141] on img at bounding box center [712, 174] width 138 height 102
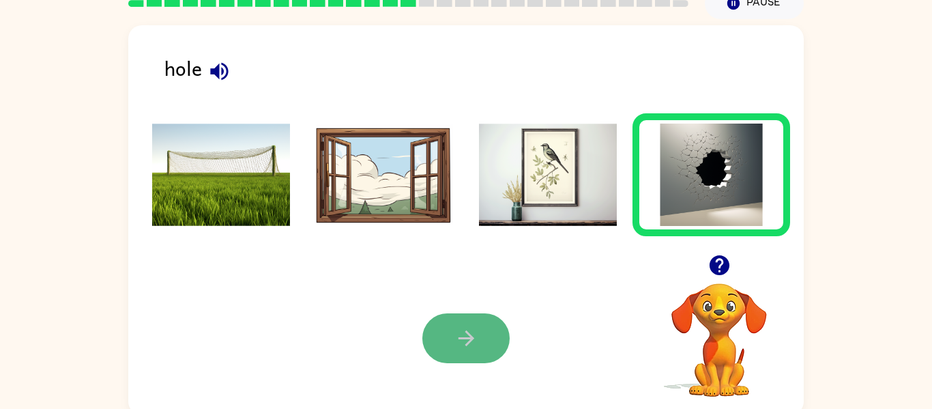
click at [472, 338] on icon "button" at bounding box center [466, 338] width 16 height 16
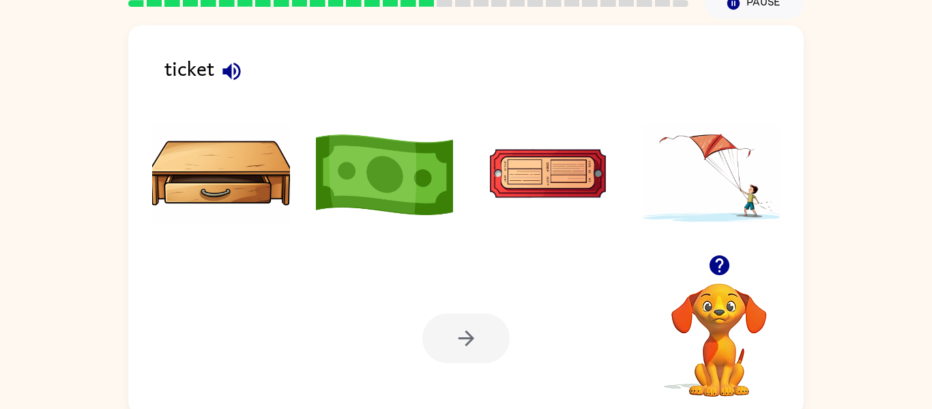
click at [232, 63] on icon "button" at bounding box center [232, 71] width 24 height 24
click at [517, 177] on img at bounding box center [548, 174] width 138 height 102
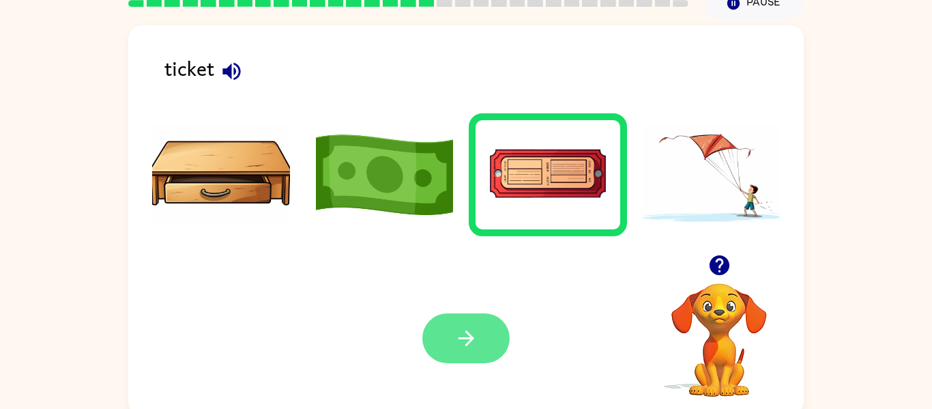
click at [439, 338] on button "button" at bounding box center [465, 338] width 87 height 50
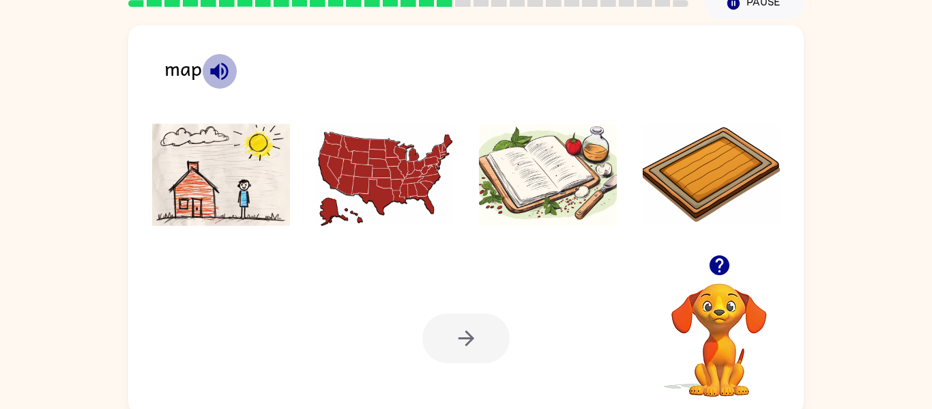
click at [216, 65] on icon "button" at bounding box center [219, 71] width 24 height 24
click at [393, 173] on img at bounding box center [385, 174] width 138 height 102
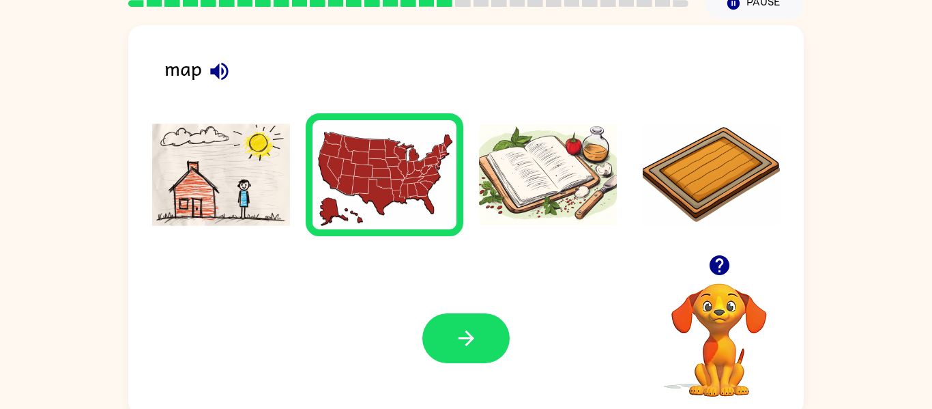
click at [207, 189] on img at bounding box center [221, 174] width 138 height 102
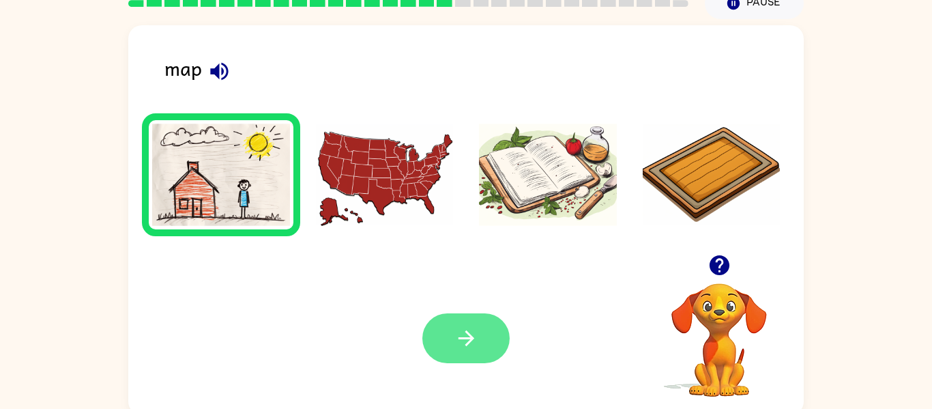
click at [480, 349] on button "button" at bounding box center [465, 338] width 87 height 50
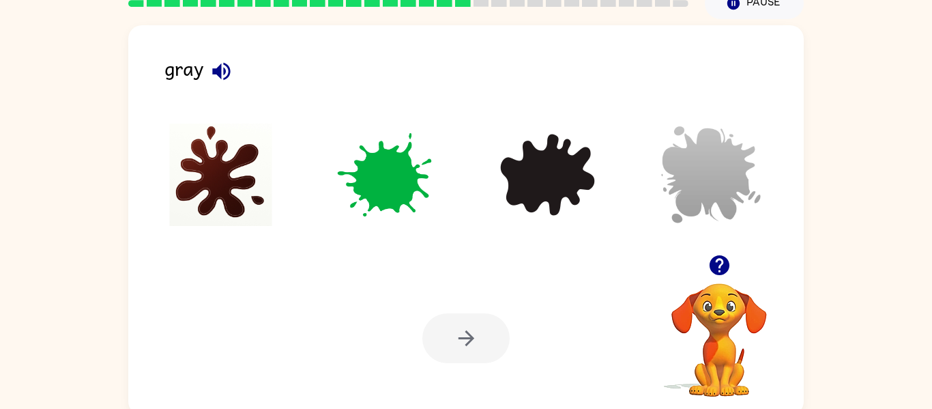
click at [735, 192] on img at bounding box center [712, 174] width 138 height 102
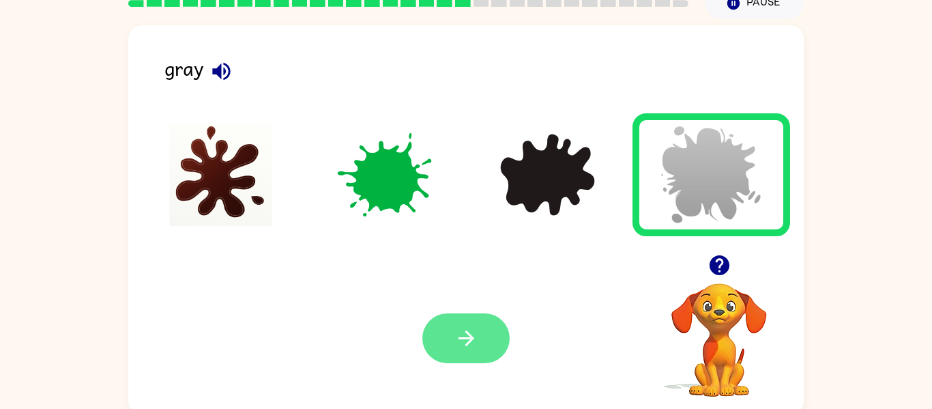
click at [504, 323] on button "button" at bounding box center [465, 338] width 87 height 50
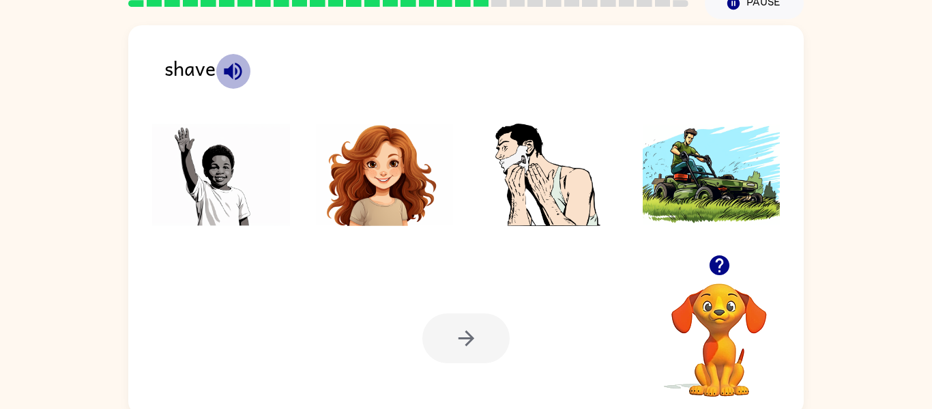
click at [236, 71] on icon "button" at bounding box center [233, 71] width 18 height 18
click at [500, 175] on img at bounding box center [548, 174] width 138 height 102
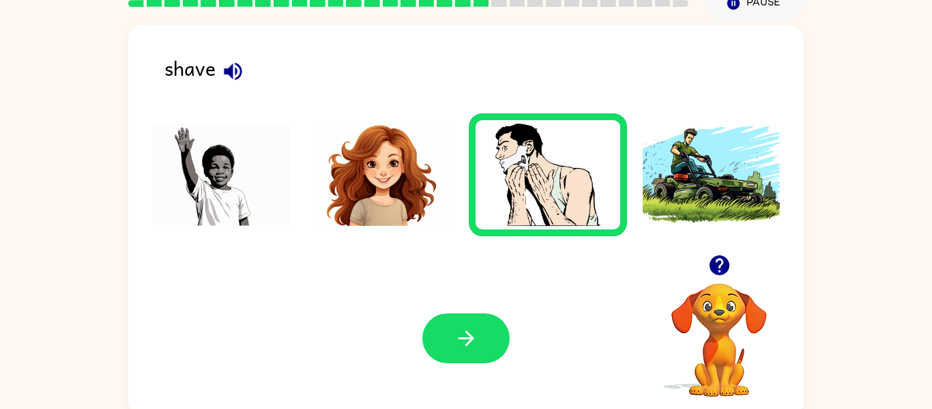
click at [488, 291] on div "Your browser must support playing .mp4 files to use Literably. Please try using…" at bounding box center [465, 337] width 675 height 153
click at [478, 355] on button "button" at bounding box center [465, 338] width 87 height 50
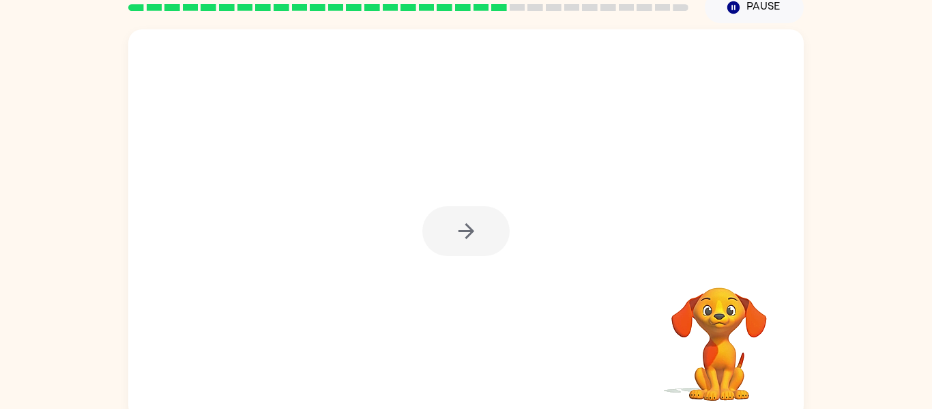
scroll to position [0, 0]
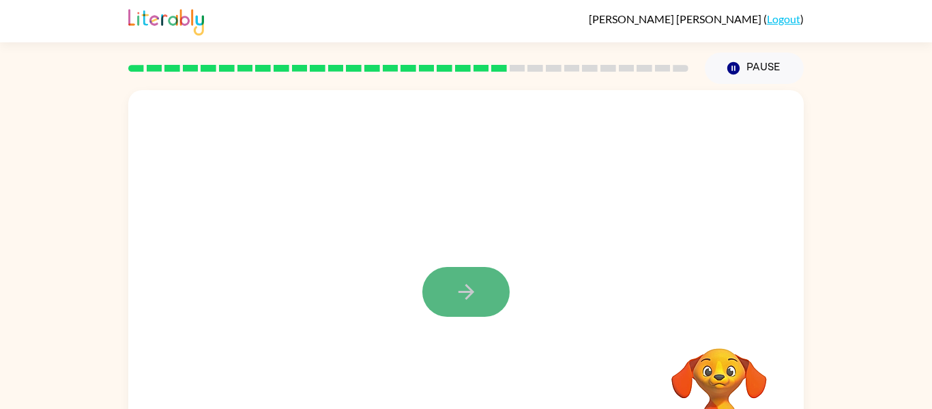
click at [471, 299] on icon "button" at bounding box center [466, 292] width 24 height 24
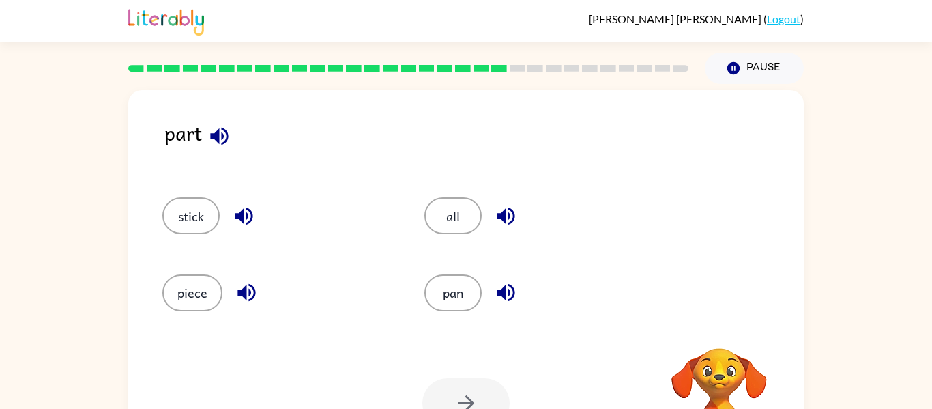
scroll to position [70, 0]
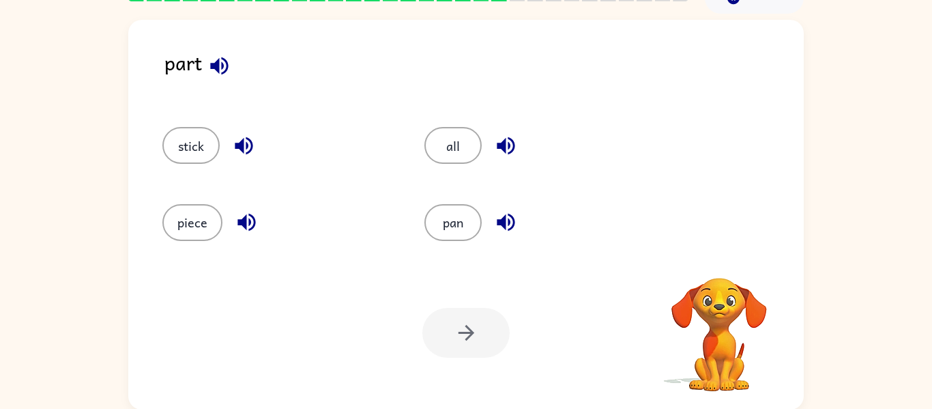
click at [209, 62] on icon "button" at bounding box center [219, 66] width 24 height 24
click at [239, 144] on icon "button" at bounding box center [244, 146] width 18 height 18
click at [246, 207] on button "button" at bounding box center [246, 222] width 35 height 35
click at [497, 134] on icon "button" at bounding box center [506, 146] width 24 height 24
click at [198, 66] on div "part" at bounding box center [483, 73] width 639 height 53
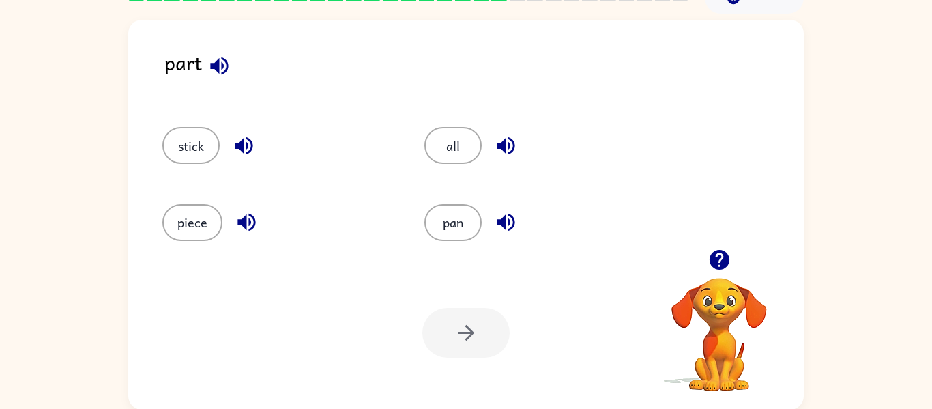
click at [218, 66] on icon "button" at bounding box center [219, 66] width 18 height 18
click at [463, 231] on button "pan" at bounding box center [452, 222] width 57 height 37
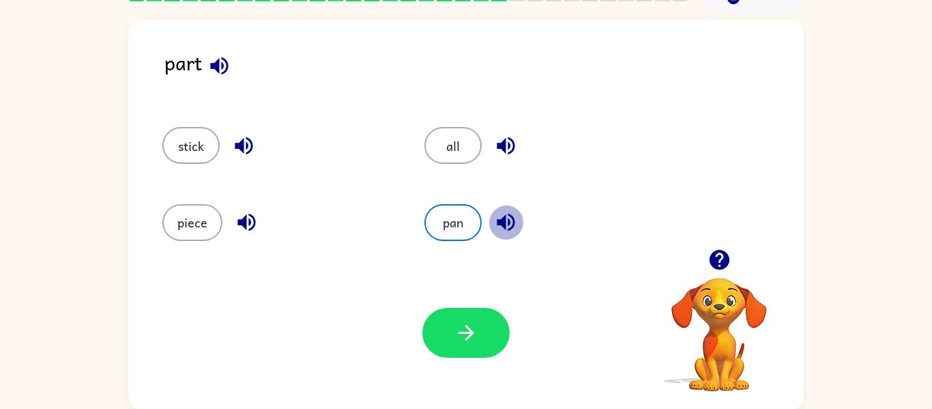
click at [489, 224] on button "button" at bounding box center [505, 222] width 35 height 35
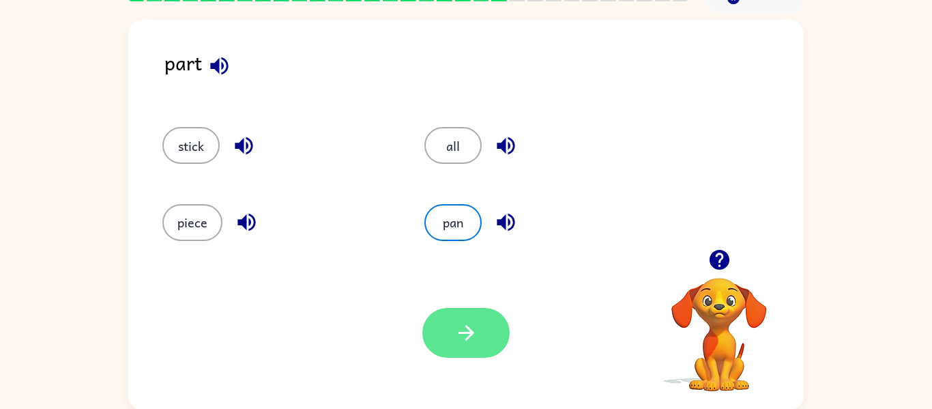
click at [449, 311] on button "button" at bounding box center [465, 333] width 87 height 50
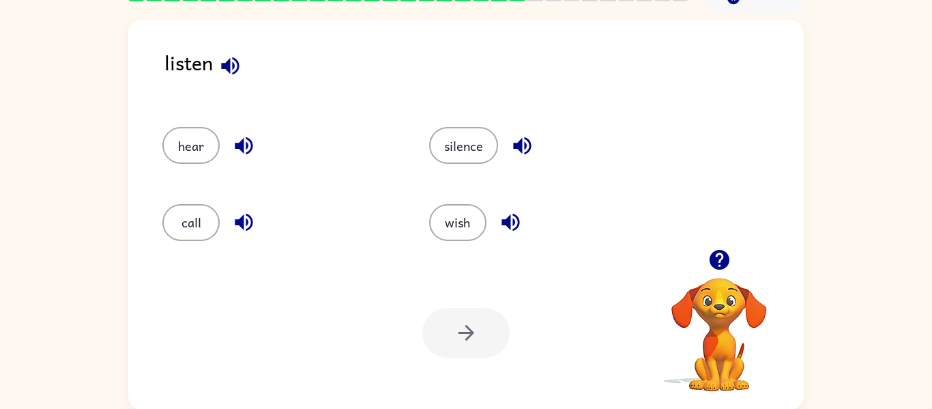
click at [235, 63] on icon "button" at bounding box center [230, 66] width 24 height 24
click at [243, 141] on icon "button" at bounding box center [244, 146] width 18 height 18
click at [209, 144] on button "hear" at bounding box center [190, 145] width 57 height 37
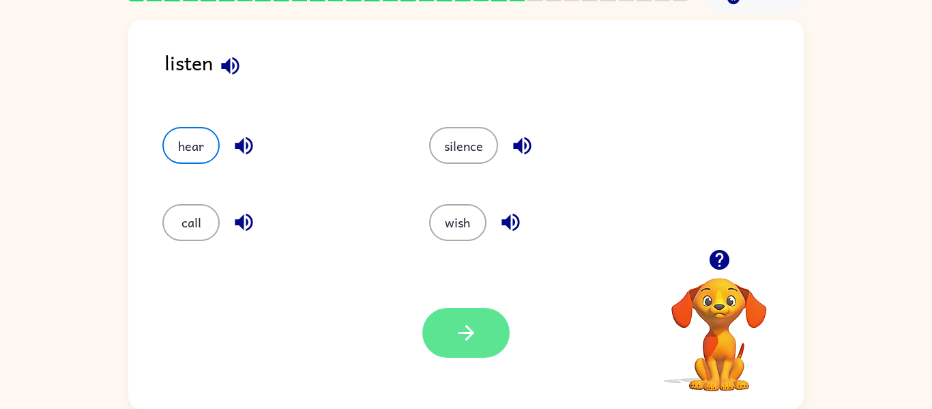
click at [472, 335] on icon "button" at bounding box center [466, 333] width 24 height 24
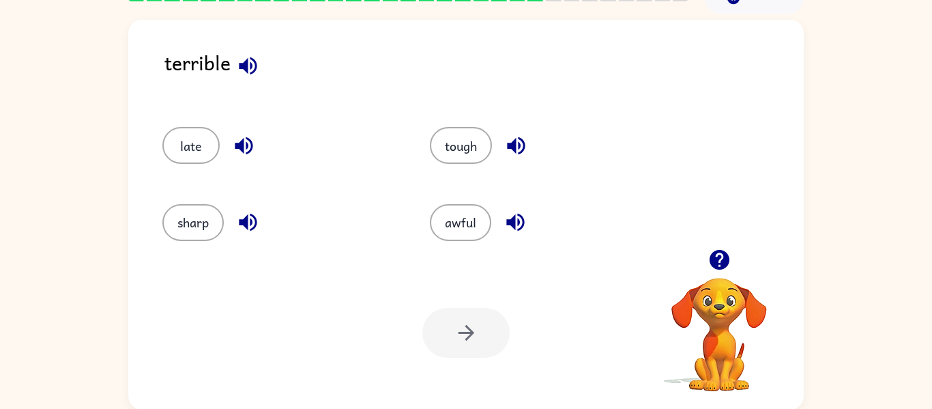
click at [261, 68] on button "button" at bounding box center [248, 65] width 35 height 35
click at [256, 157] on button "button" at bounding box center [243, 145] width 35 height 35
click at [257, 142] on button "button" at bounding box center [243, 145] width 35 height 35
click at [260, 145] on button "button" at bounding box center [243, 145] width 35 height 35
click at [252, 132] on button "button" at bounding box center [243, 145] width 35 height 35
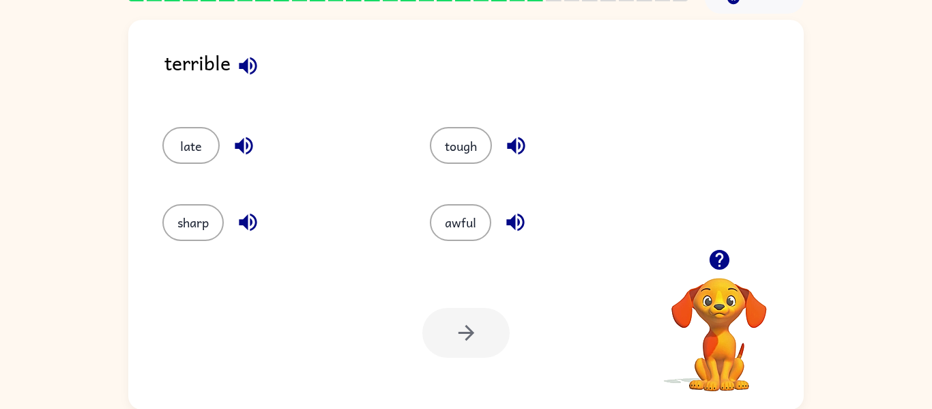
click at [260, 207] on div "sharp" at bounding box center [280, 222] width 236 height 37
click at [239, 219] on icon "button" at bounding box center [248, 222] width 24 height 24
click at [522, 143] on icon "button" at bounding box center [516, 146] width 24 height 24
click at [530, 229] on button "button" at bounding box center [515, 222] width 35 height 35
click at [437, 211] on button "awful" at bounding box center [460, 222] width 61 height 37
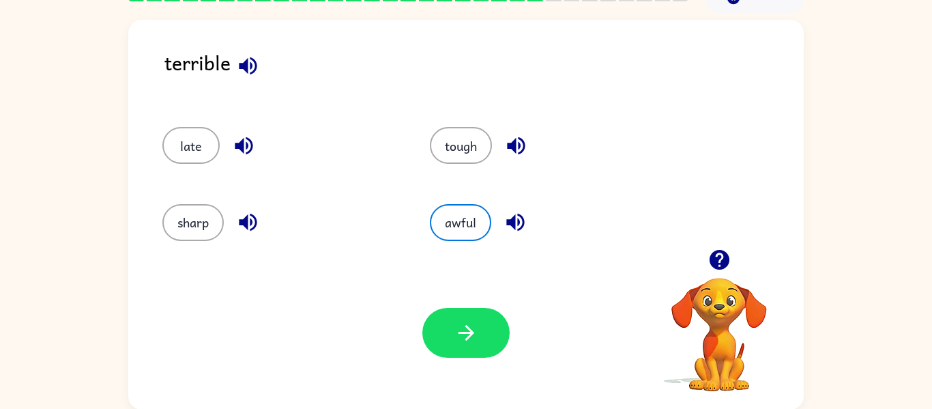
click at [517, 357] on div "Your browser must support playing .mp4 files to use Literably. Please try using…" at bounding box center [465, 332] width 675 height 153
click at [231, 55] on div "terrible" at bounding box center [483, 73] width 639 height 53
click at [254, 62] on icon "button" at bounding box center [248, 66] width 24 height 24
click at [479, 321] on button "button" at bounding box center [465, 333] width 87 height 50
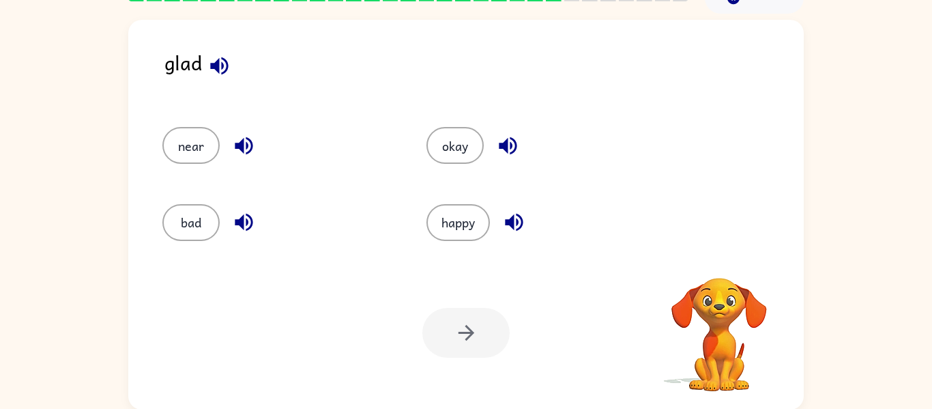
click at [252, 122] on div "near" at bounding box center [268, 139] width 264 height 76
click at [220, 66] on icon "button" at bounding box center [219, 66] width 24 height 24
click at [248, 137] on icon "button" at bounding box center [244, 146] width 24 height 24
click at [240, 219] on icon "button" at bounding box center [244, 223] width 18 height 18
click at [523, 129] on div "okay" at bounding box center [542, 145] width 233 height 37
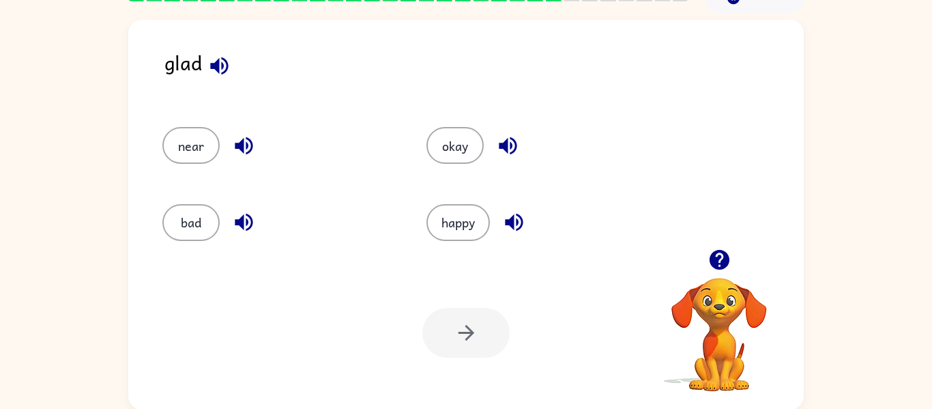
click at [516, 155] on icon "button" at bounding box center [508, 146] width 24 height 24
click at [520, 224] on icon "button" at bounding box center [514, 222] width 24 height 24
click at [467, 209] on button "happy" at bounding box center [457, 222] width 63 height 37
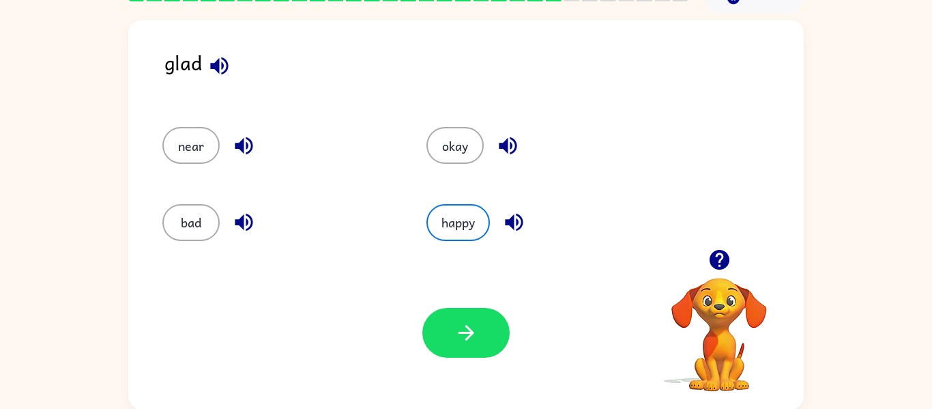
click at [499, 353] on div at bounding box center [465, 333] width 87 height 50
click at [480, 333] on button "button" at bounding box center [465, 333] width 87 height 50
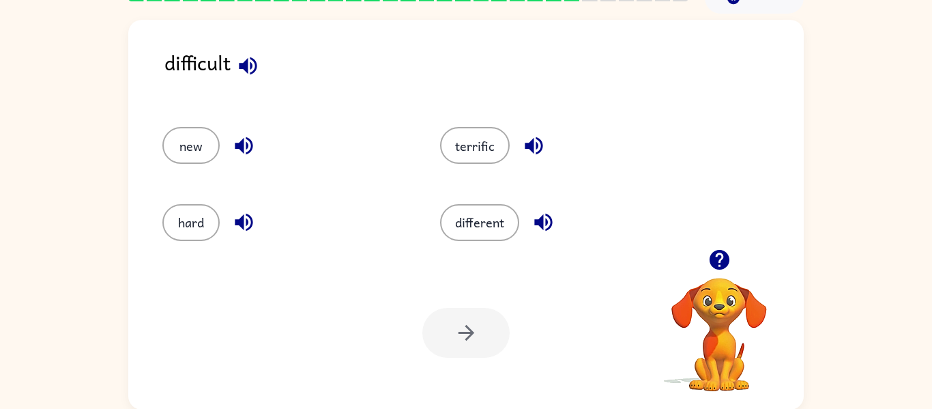
click at [220, 59] on div "difficult" at bounding box center [483, 73] width 639 height 53
click at [241, 68] on icon "button" at bounding box center [248, 66] width 18 height 18
click at [256, 141] on button "button" at bounding box center [243, 145] width 35 height 35
click at [248, 226] on icon "button" at bounding box center [244, 222] width 24 height 24
click at [179, 226] on button "hard" at bounding box center [190, 222] width 57 height 37
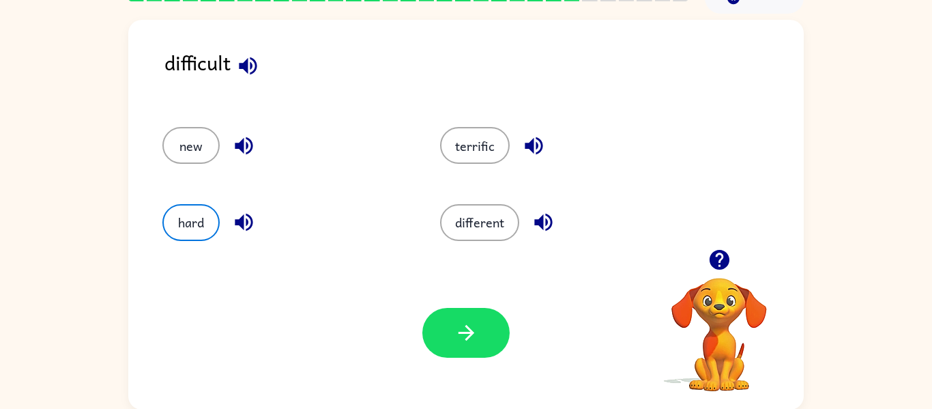
click at [544, 143] on icon "button" at bounding box center [534, 146] width 24 height 24
click at [544, 146] on icon "button" at bounding box center [534, 146] width 24 height 24
click at [548, 226] on icon "button" at bounding box center [543, 222] width 24 height 24
click at [466, 355] on button "button" at bounding box center [465, 333] width 87 height 50
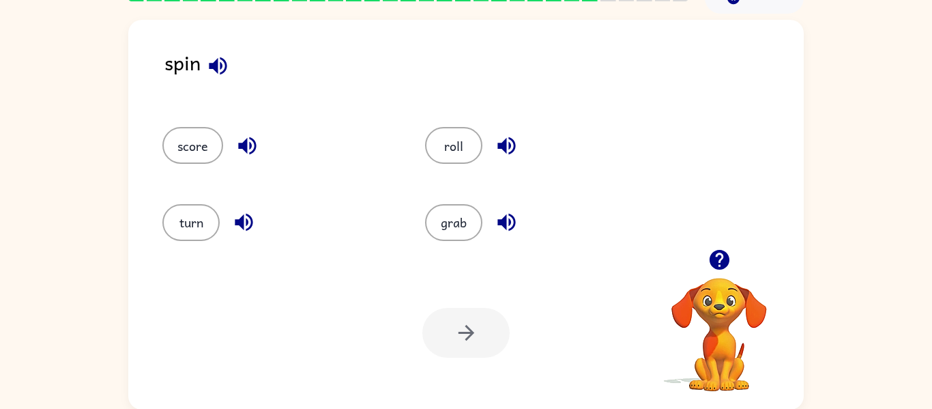
click at [235, 65] on div "spin" at bounding box center [483, 73] width 639 height 53
click at [229, 62] on icon "button" at bounding box center [218, 66] width 24 height 24
click at [274, 142] on div "score" at bounding box center [277, 145] width 231 height 37
click at [253, 151] on icon "button" at bounding box center [247, 146] width 18 height 18
click at [251, 215] on icon "button" at bounding box center [244, 222] width 24 height 24
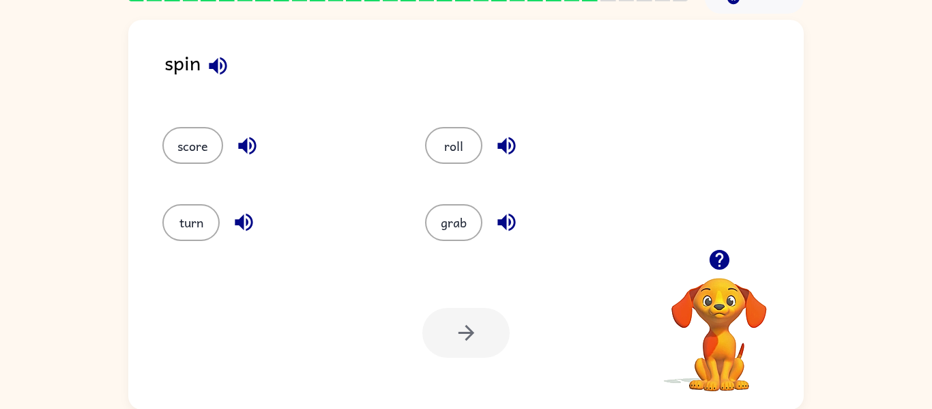
click at [522, 136] on div "roll" at bounding box center [540, 145] width 231 height 37
click at [514, 145] on icon "button" at bounding box center [506, 146] width 18 height 18
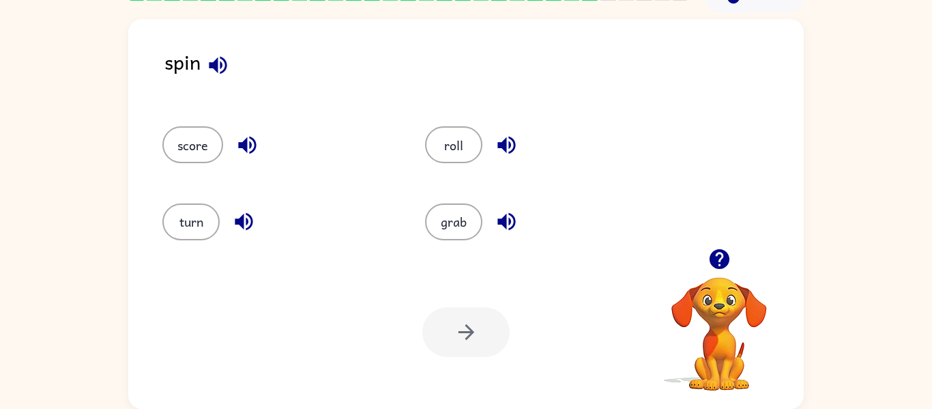
click at [516, 220] on icon "button" at bounding box center [507, 221] width 24 height 24
click at [250, 218] on icon "button" at bounding box center [244, 222] width 18 height 18
click at [201, 208] on button "turn" at bounding box center [190, 221] width 57 height 37
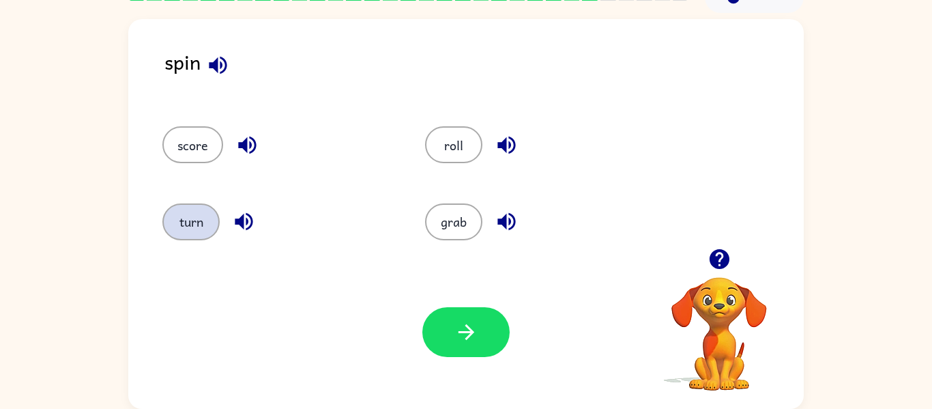
scroll to position [70, 0]
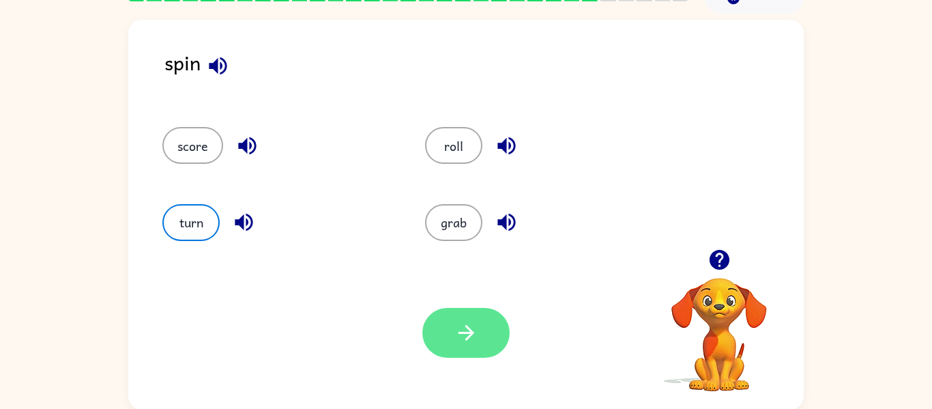
click at [493, 320] on button "button" at bounding box center [465, 333] width 87 height 50
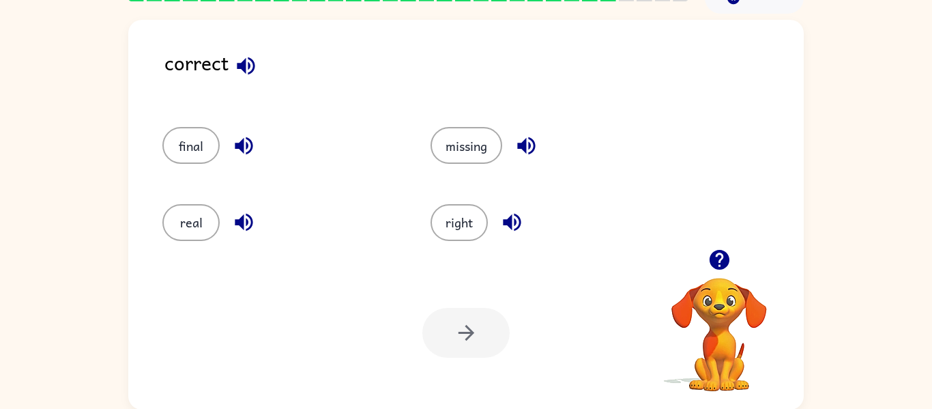
click at [723, 259] on icon "button" at bounding box center [719, 260] width 20 height 20
click at [720, 262] on icon "button" at bounding box center [719, 260] width 20 height 20
click at [241, 59] on icon "button" at bounding box center [246, 66] width 24 height 24
click at [249, 150] on icon "button" at bounding box center [244, 146] width 18 height 18
click at [249, 211] on icon "button" at bounding box center [244, 222] width 24 height 24
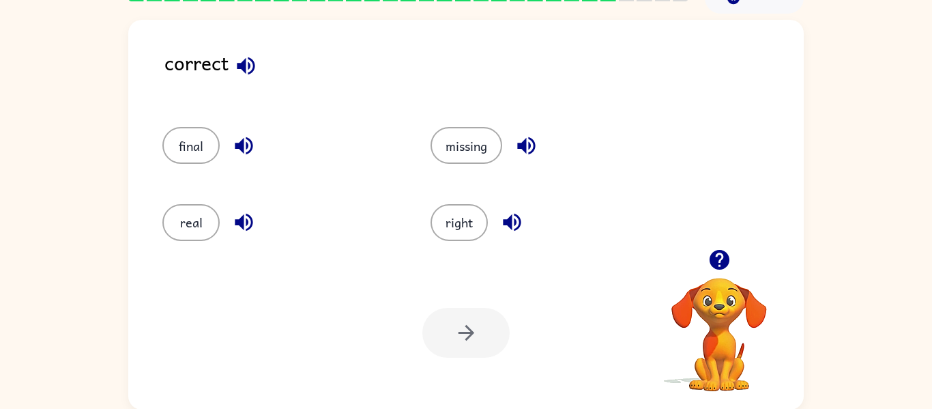
click at [532, 128] on div "missing" at bounding box center [548, 145] width 237 height 37
click at [540, 154] on button "button" at bounding box center [526, 145] width 35 height 35
click at [530, 154] on icon "button" at bounding box center [526, 146] width 24 height 24
click at [515, 218] on icon "button" at bounding box center [512, 222] width 24 height 24
click at [471, 205] on button "right" at bounding box center [458, 222] width 57 height 37
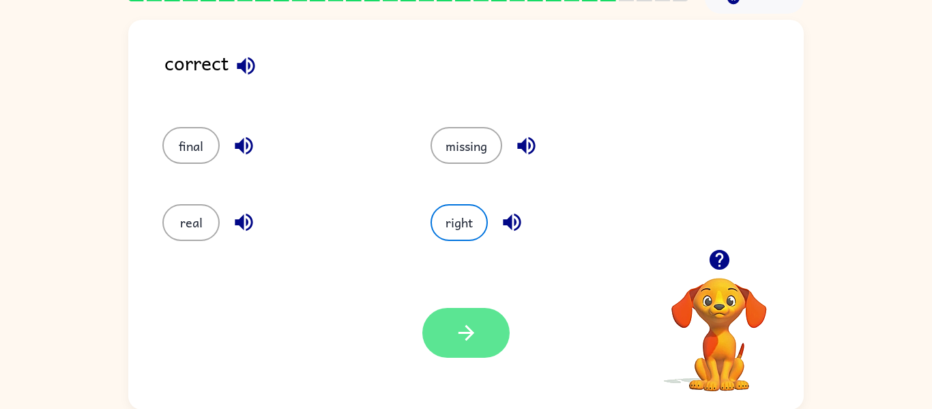
click at [496, 350] on button "button" at bounding box center [465, 333] width 87 height 50
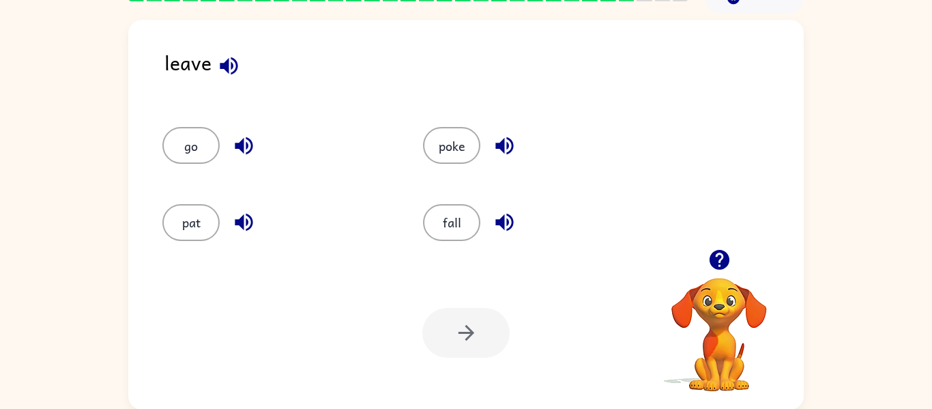
click at [231, 57] on icon "button" at bounding box center [229, 66] width 18 height 18
click at [250, 152] on icon "button" at bounding box center [244, 146] width 24 height 24
click at [241, 228] on icon "button" at bounding box center [244, 222] width 24 height 24
click at [211, 128] on div "go" at bounding box center [276, 145] width 229 height 37
click at [216, 138] on button "go" at bounding box center [190, 145] width 57 height 37
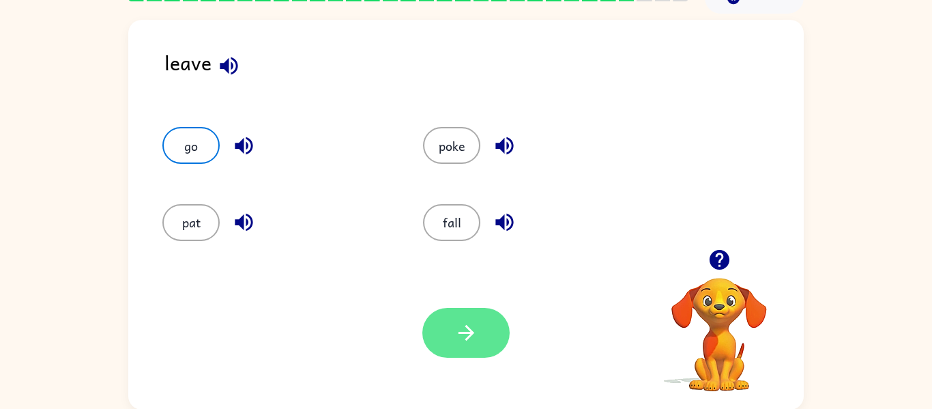
click at [483, 317] on button "button" at bounding box center [465, 333] width 87 height 50
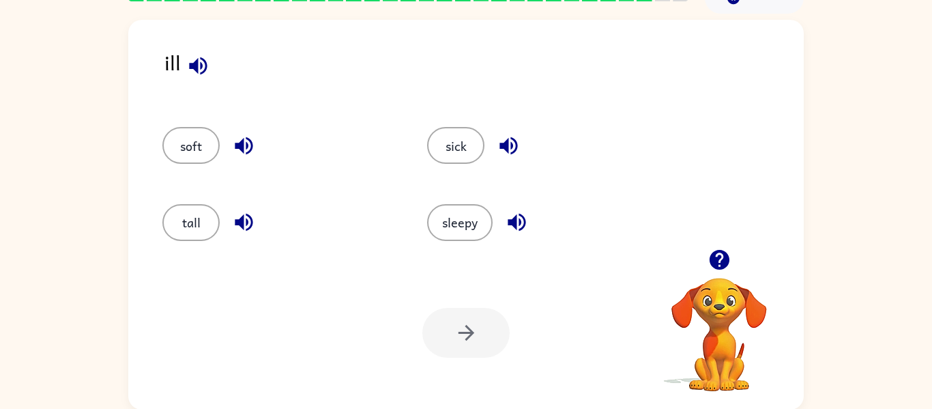
click at [213, 57] on button "button" at bounding box center [198, 65] width 35 height 35
click at [254, 130] on div "soft" at bounding box center [278, 145] width 233 height 37
click at [258, 131] on div "soft" at bounding box center [278, 145] width 233 height 37
click at [253, 139] on icon "button" at bounding box center [244, 146] width 24 height 24
click at [259, 224] on button "button" at bounding box center [243, 222] width 35 height 35
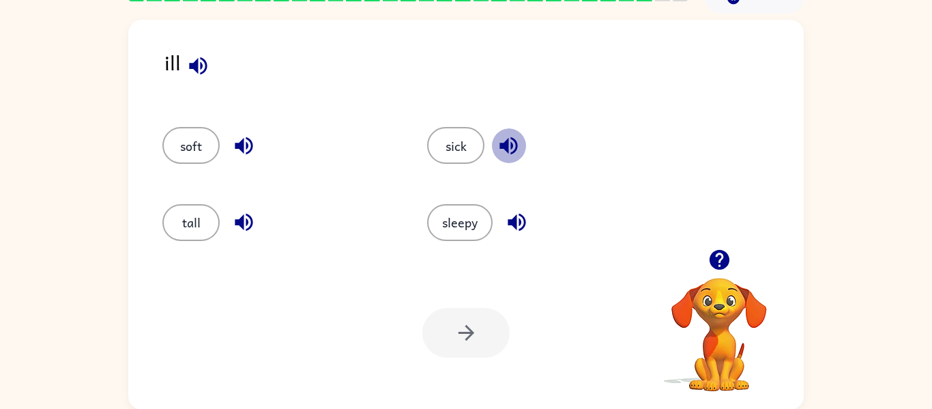
click at [518, 132] on button "button" at bounding box center [508, 145] width 35 height 35
click at [451, 148] on button "sick" at bounding box center [455, 145] width 57 height 37
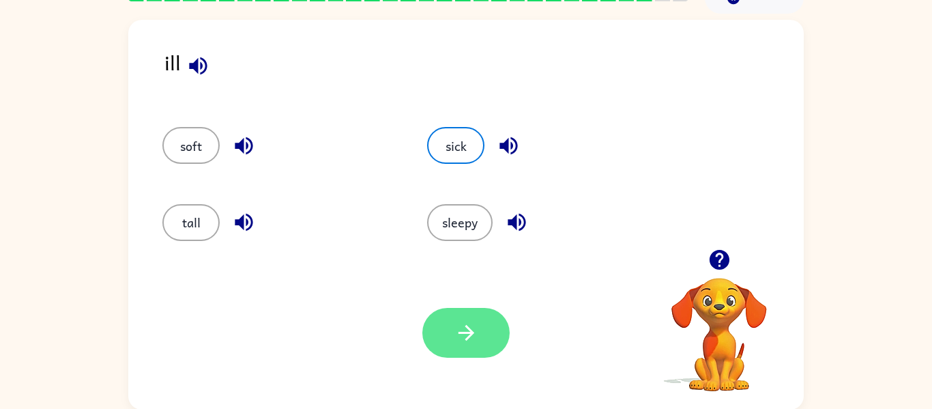
click at [482, 308] on button "button" at bounding box center [465, 333] width 87 height 50
click at [523, 348] on div "Your browser must support playing .mp4 files to use Literably. Please try using…" at bounding box center [465, 332] width 675 height 153
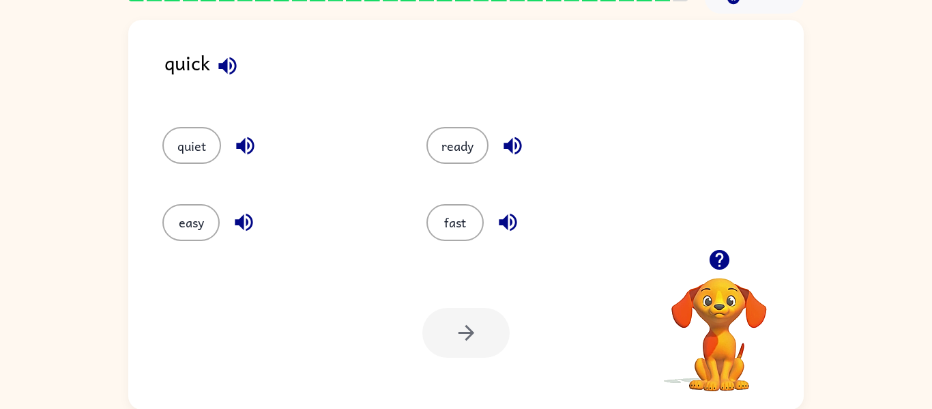
click at [233, 63] on icon "button" at bounding box center [228, 66] width 24 height 24
click at [255, 143] on icon "button" at bounding box center [245, 146] width 24 height 24
click at [244, 217] on icon "button" at bounding box center [244, 222] width 24 height 24
click at [516, 129] on button "button" at bounding box center [512, 145] width 35 height 35
click at [516, 206] on div "fast" at bounding box center [542, 222] width 233 height 37
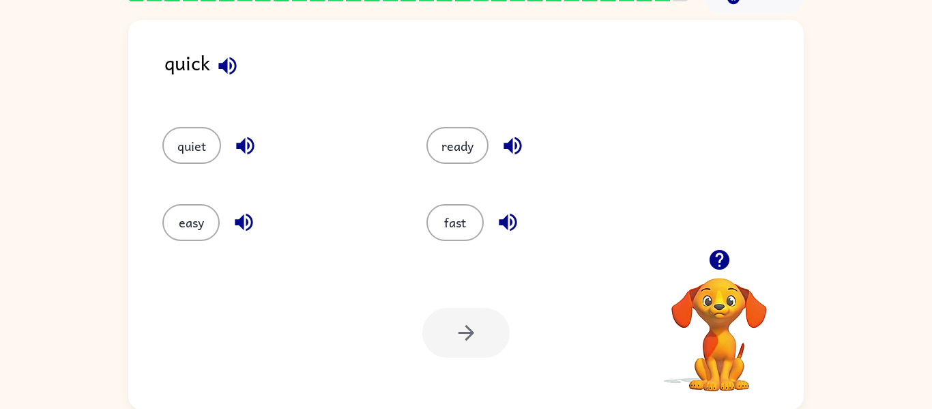
click at [502, 225] on icon "button" at bounding box center [508, 223] width 18 height 18
click at [237, 62] on icon "button" at bounding box center [228, 66] width 24 height 24
click at [475, 212] on button "fast" at bounding box center [454, 222] width 57 height 37
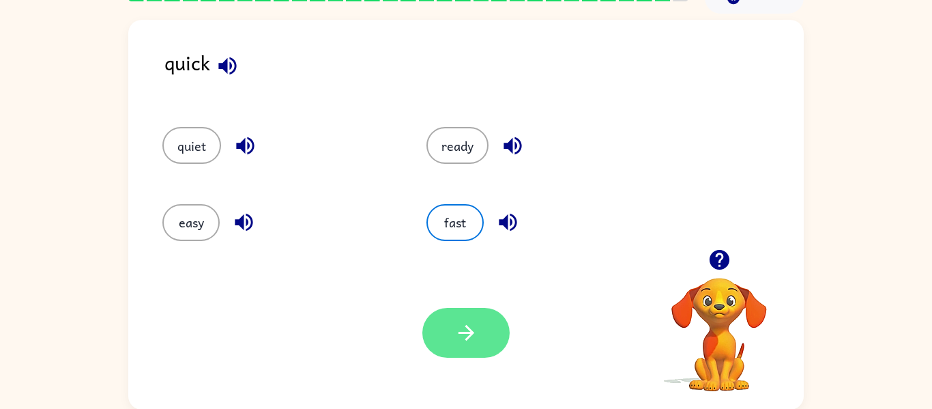
click at [472, 329] on icon "button" at bounding box center [466, 333] width 24 height 24
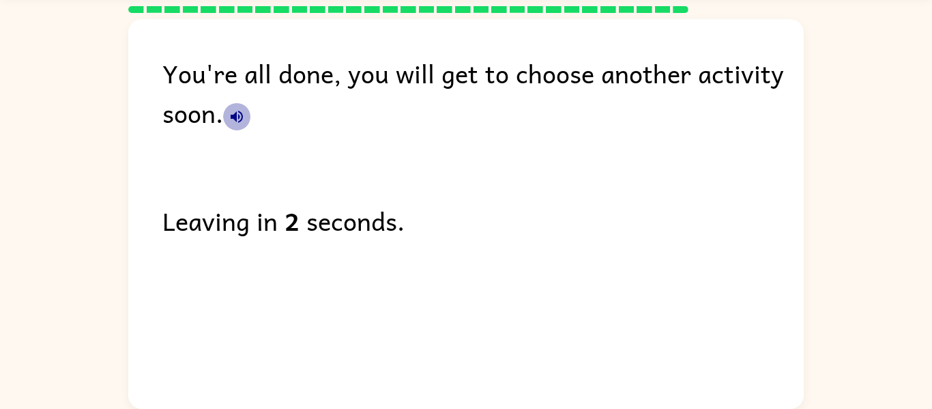
click at [232, 111] on icon "button" at bounding box center [237, 116] width 16 height 16
